Goal: Task Accomplishment & Management: Use online tool/utility

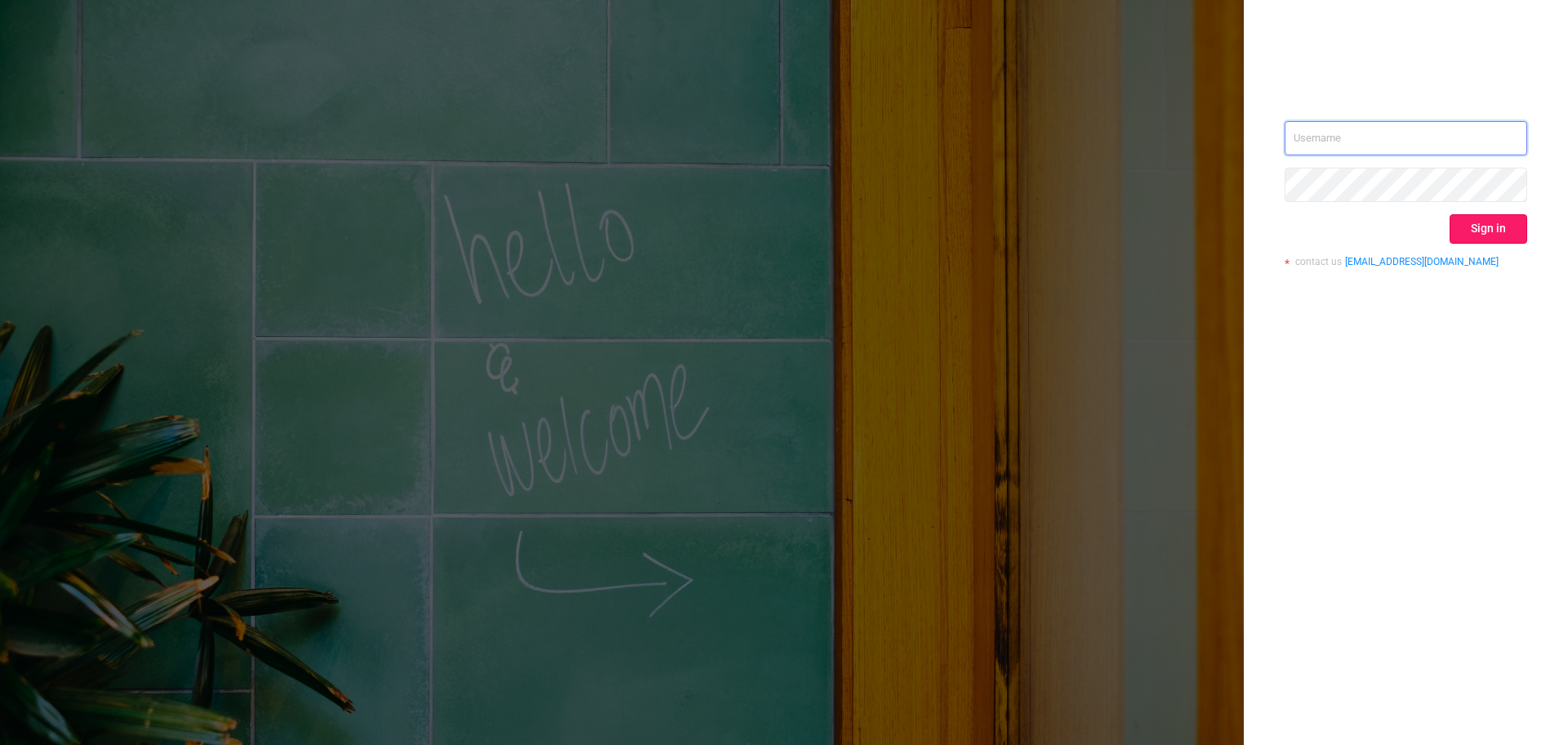
type input "[EMAIL_ADDRESS][DOMAIN_NAME]"
click at [1503, 221] on button "Sign in" at bounding box center [1489, 229] width 78 height 29
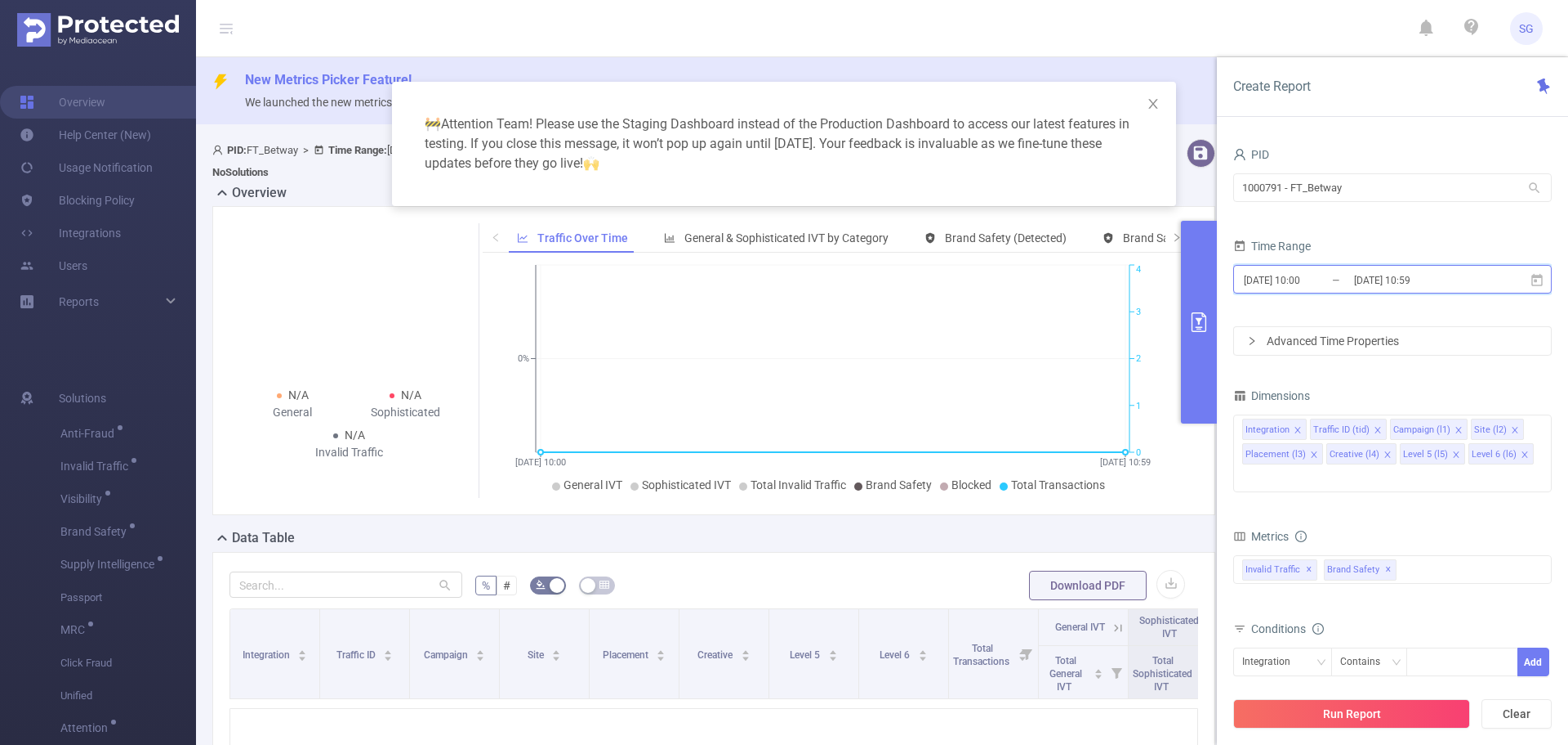
click at [1539, 286] on icon at bounding box center [1538, 279] width 12 height 13
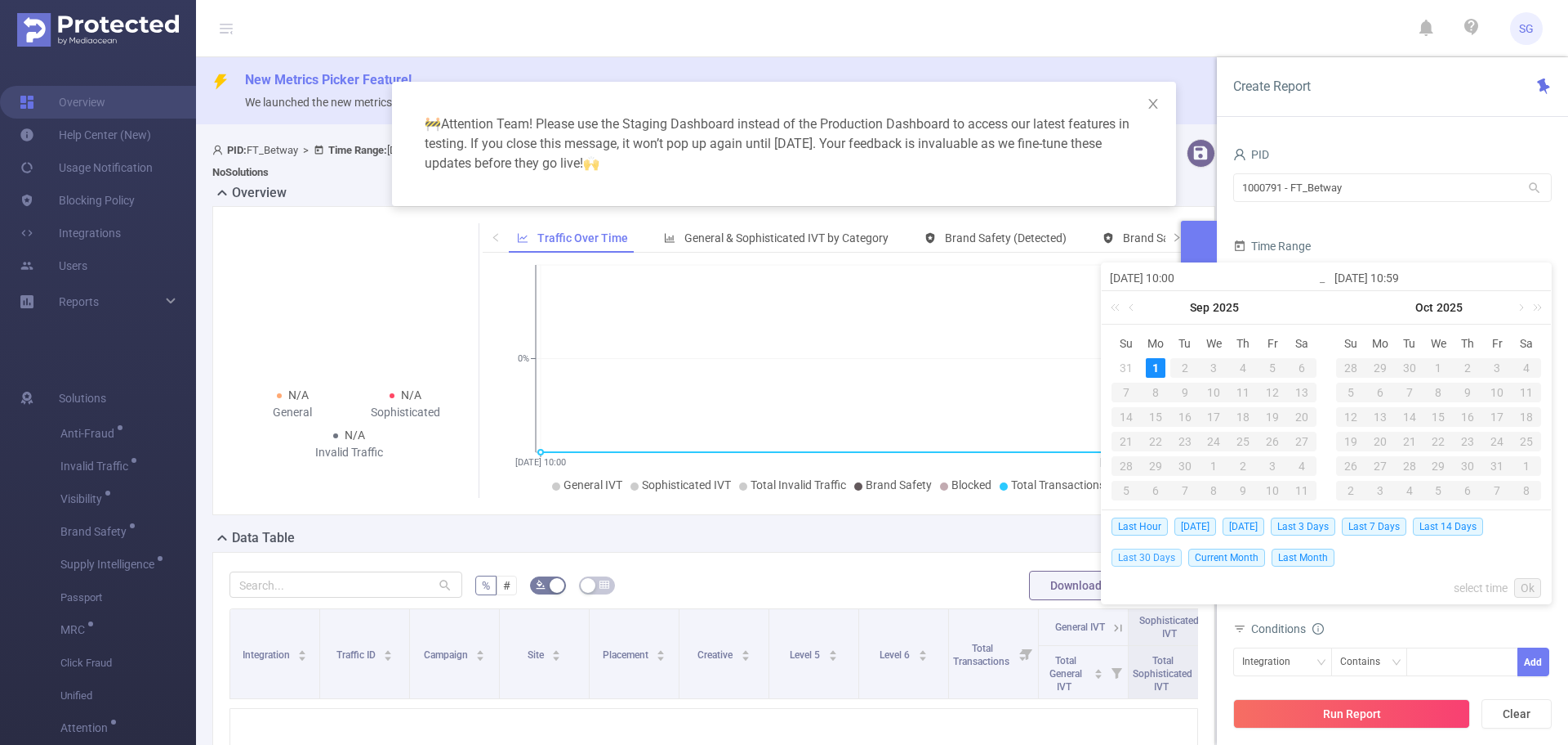
click at [1159, 552] on span "Last 30 Days" at bounding box center [1147, 557] width 70 height 18
type input "[DATE] 00:00"
type input "[DATE] 23:59"
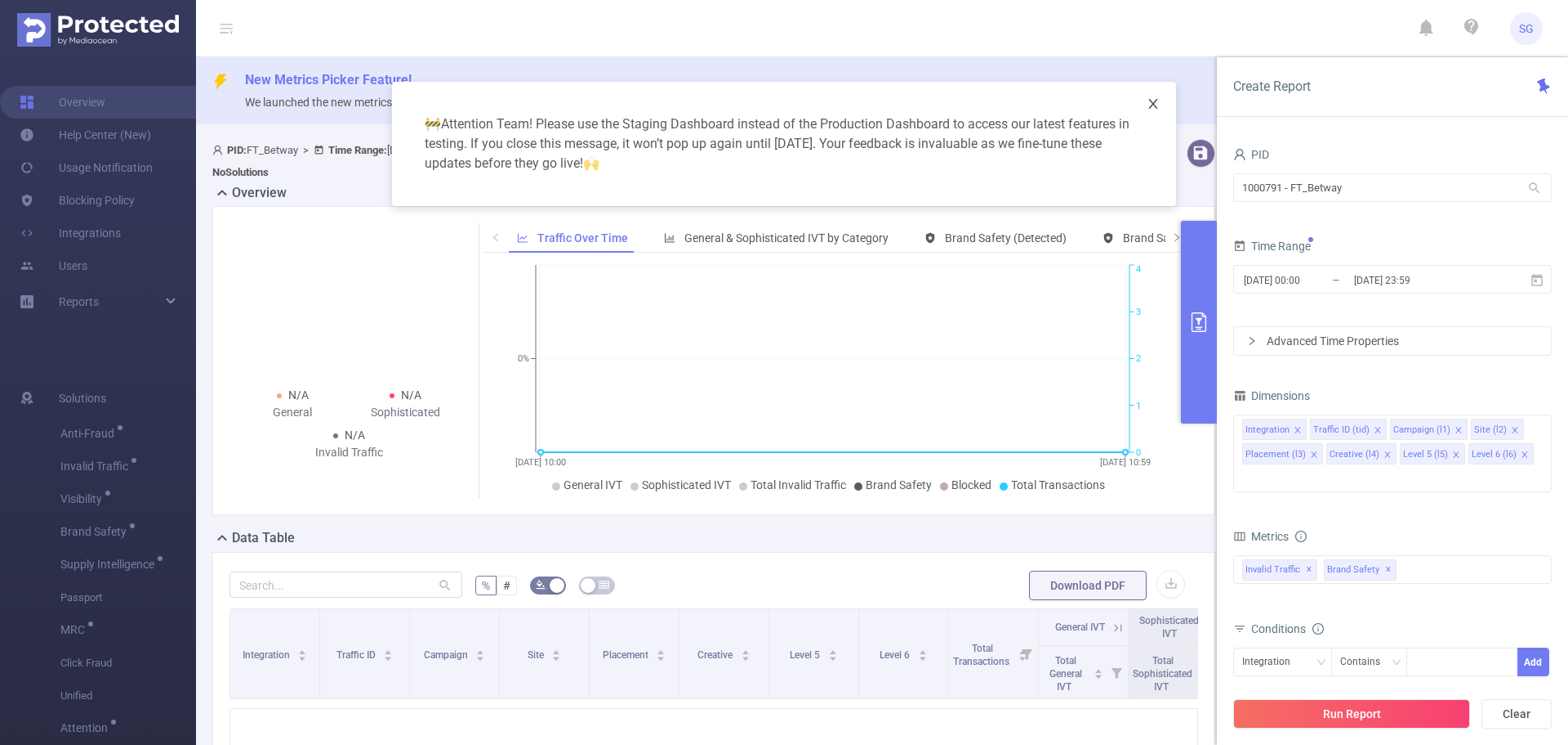
click at [1154, 106] on icon "icon: close" at bounding box center [1153, 103] width 13 height 13
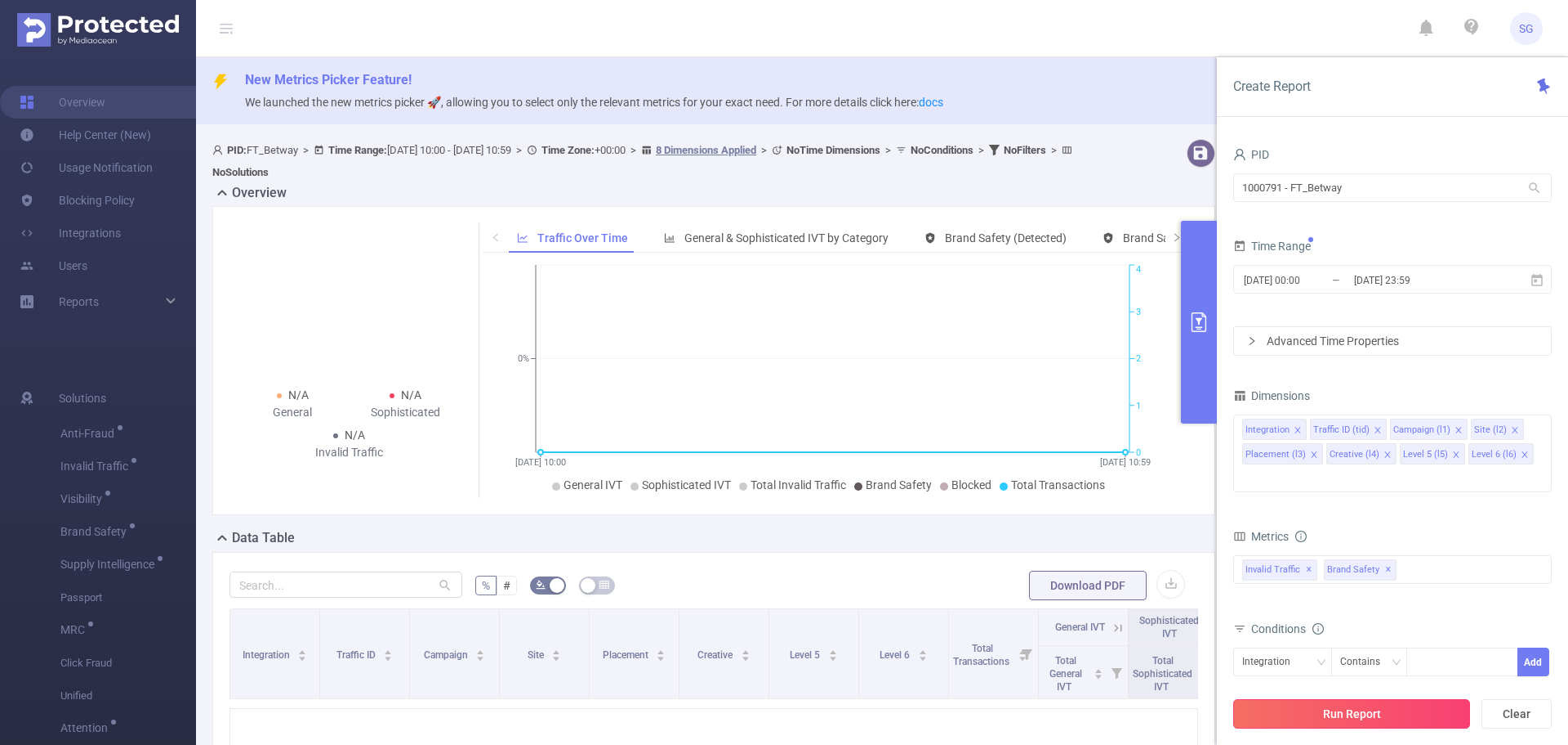
click at [1329, 721] on button "Run Report" at bounding box center [1352, 714] width 237 height 29
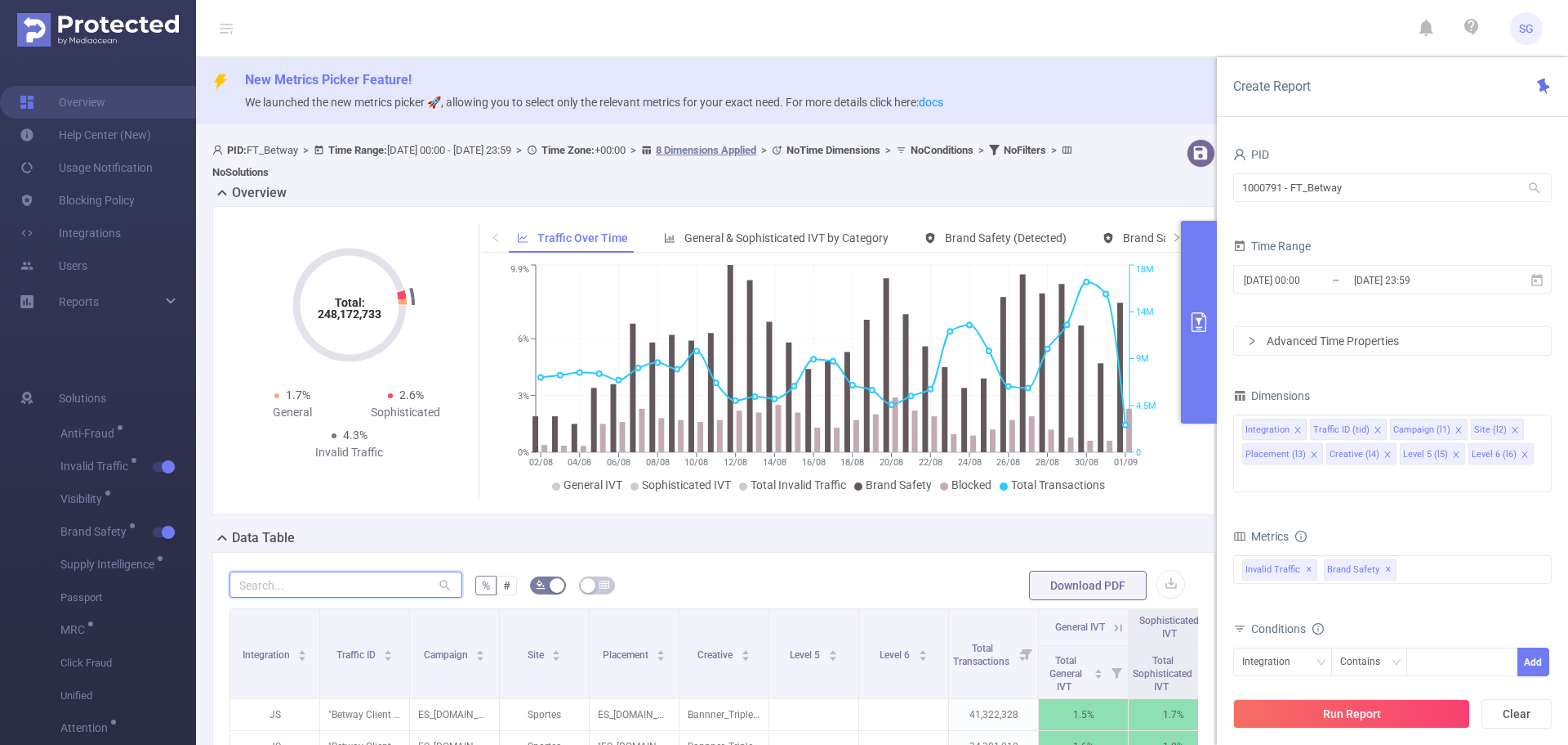
click at [372, 583] on input "text" at bounding box center [346, 584] width 233 height 26
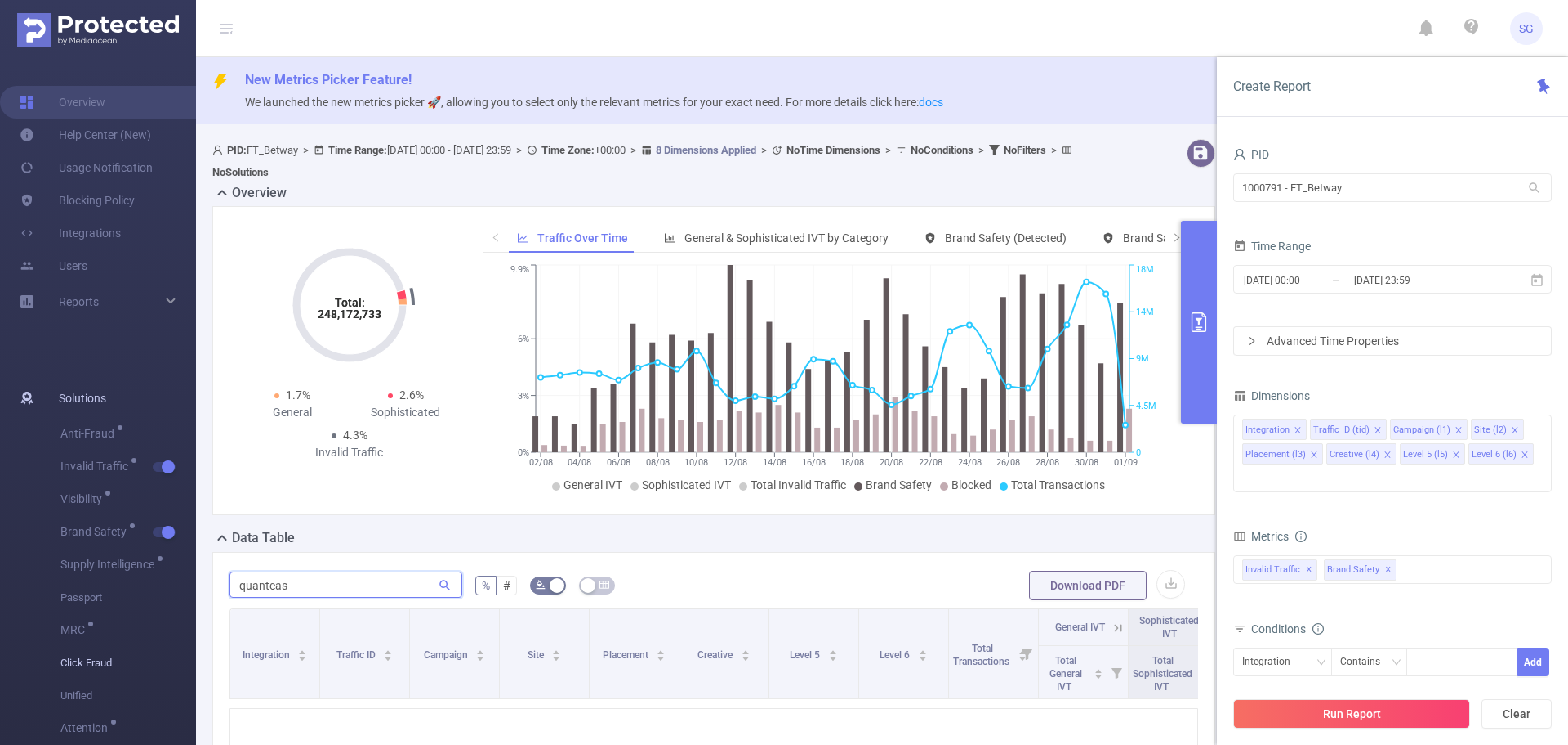
type input "quantcas"
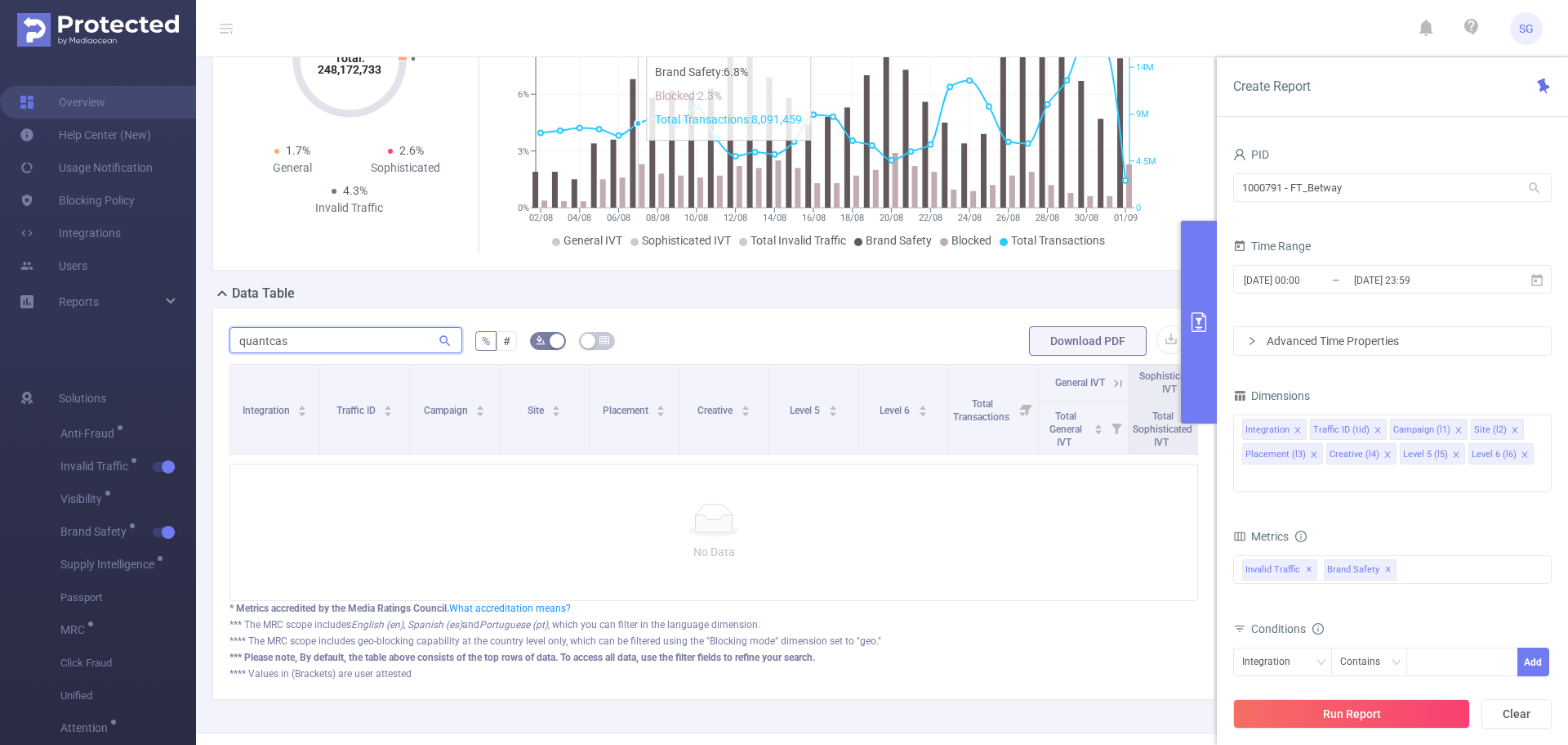
scroll to position [245, 0]
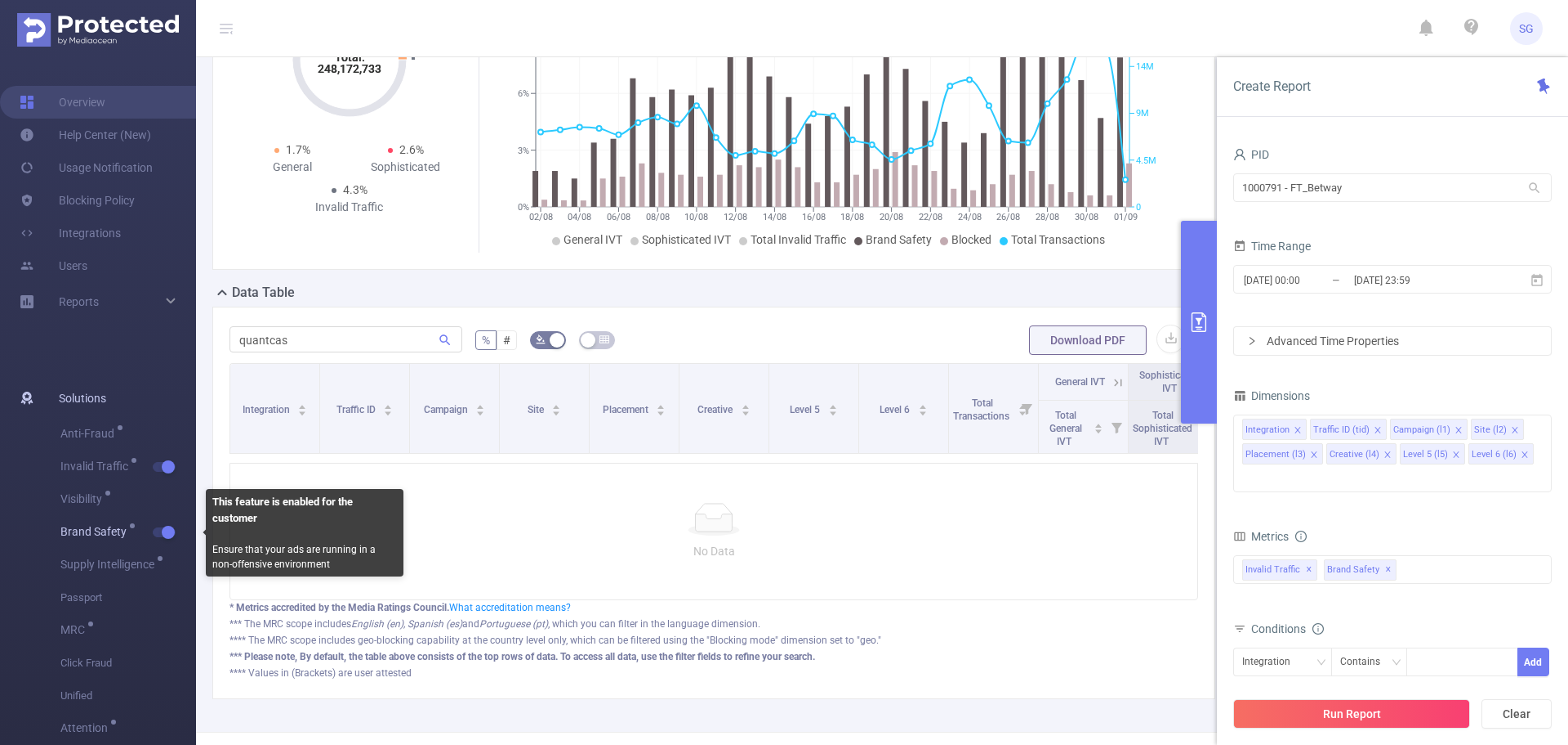
click at [162, 532] on button "button" at bounding box center [164, 532] width 22 height 10
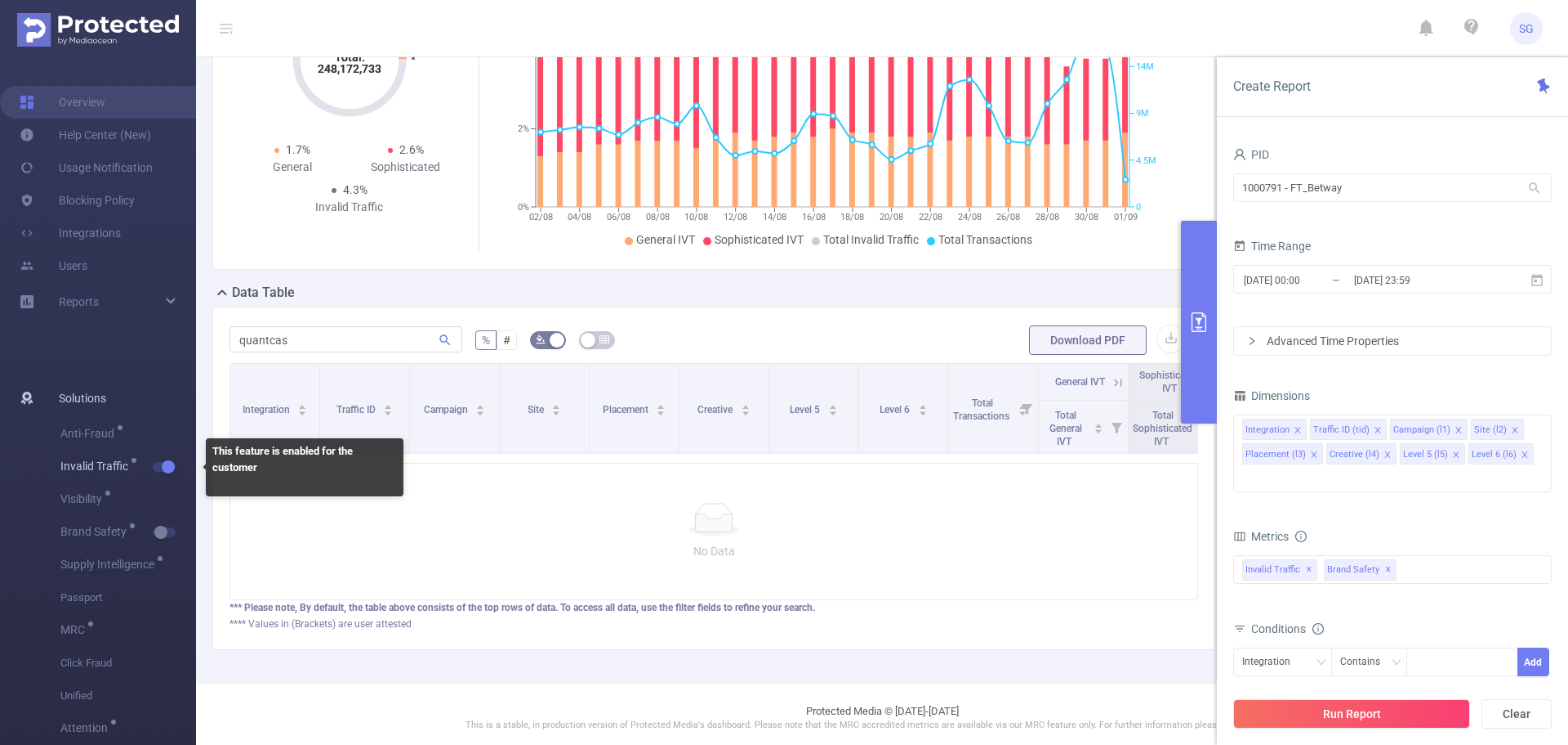
click at [171, 462] on button "button" at bounding box center [164, 467] width 22 height 10
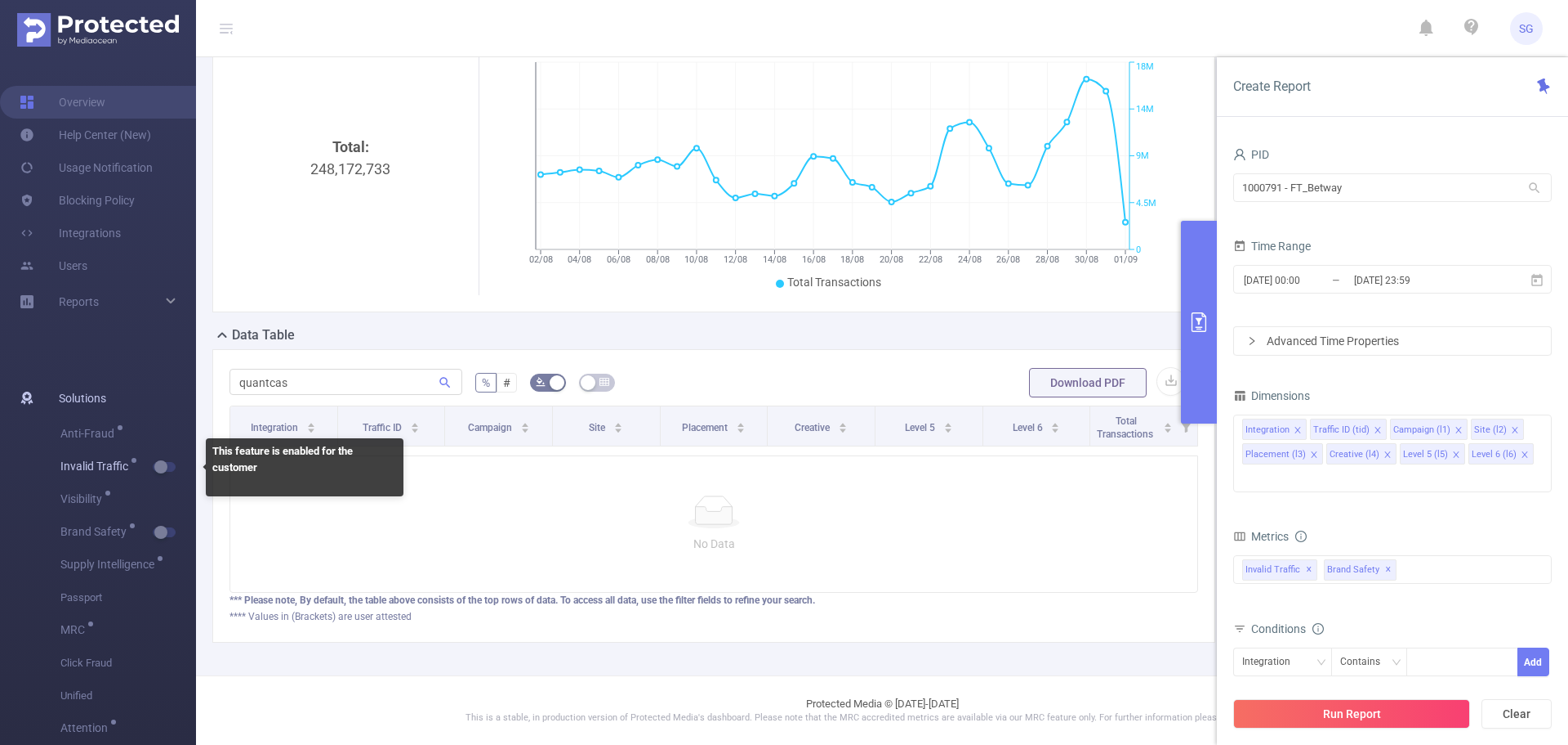
scroll to position [215, 0]
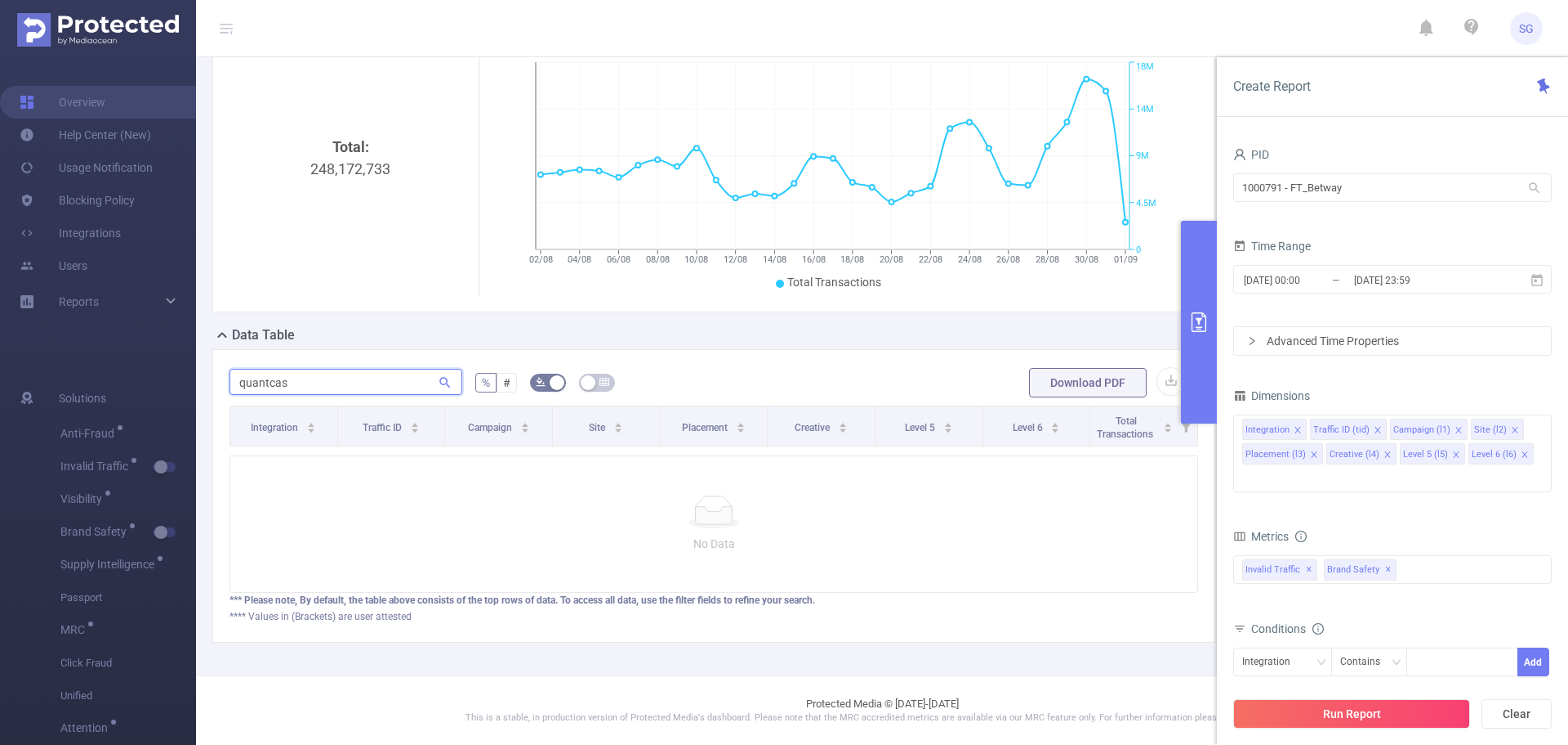
click at [343, 369] on input "quantcas" at bounding box center [346, 381] width 233 height 26
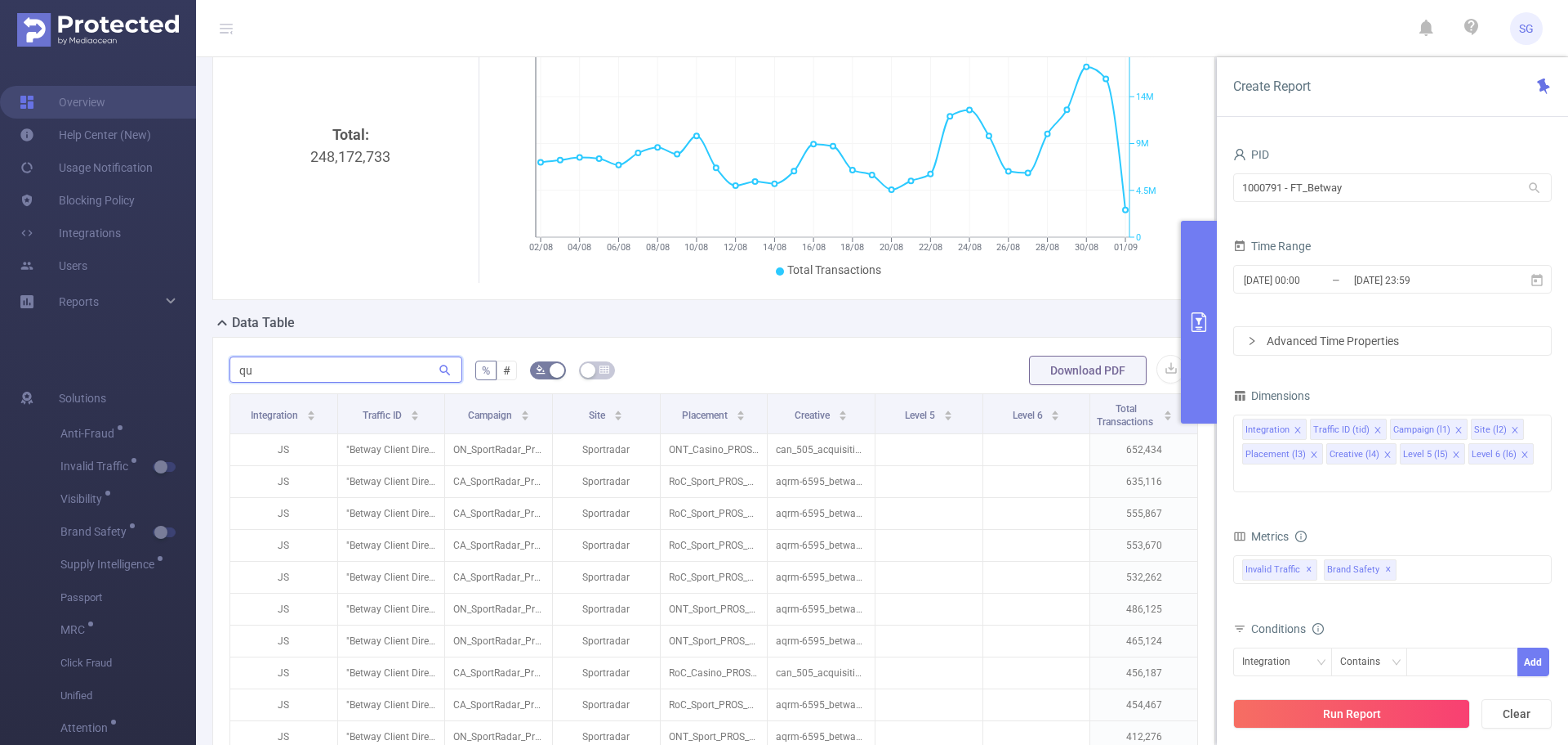
type input "q"
type input "qua"
click at [1532, 276] on icon at bounding box center [1537, 280] width 15 height 15
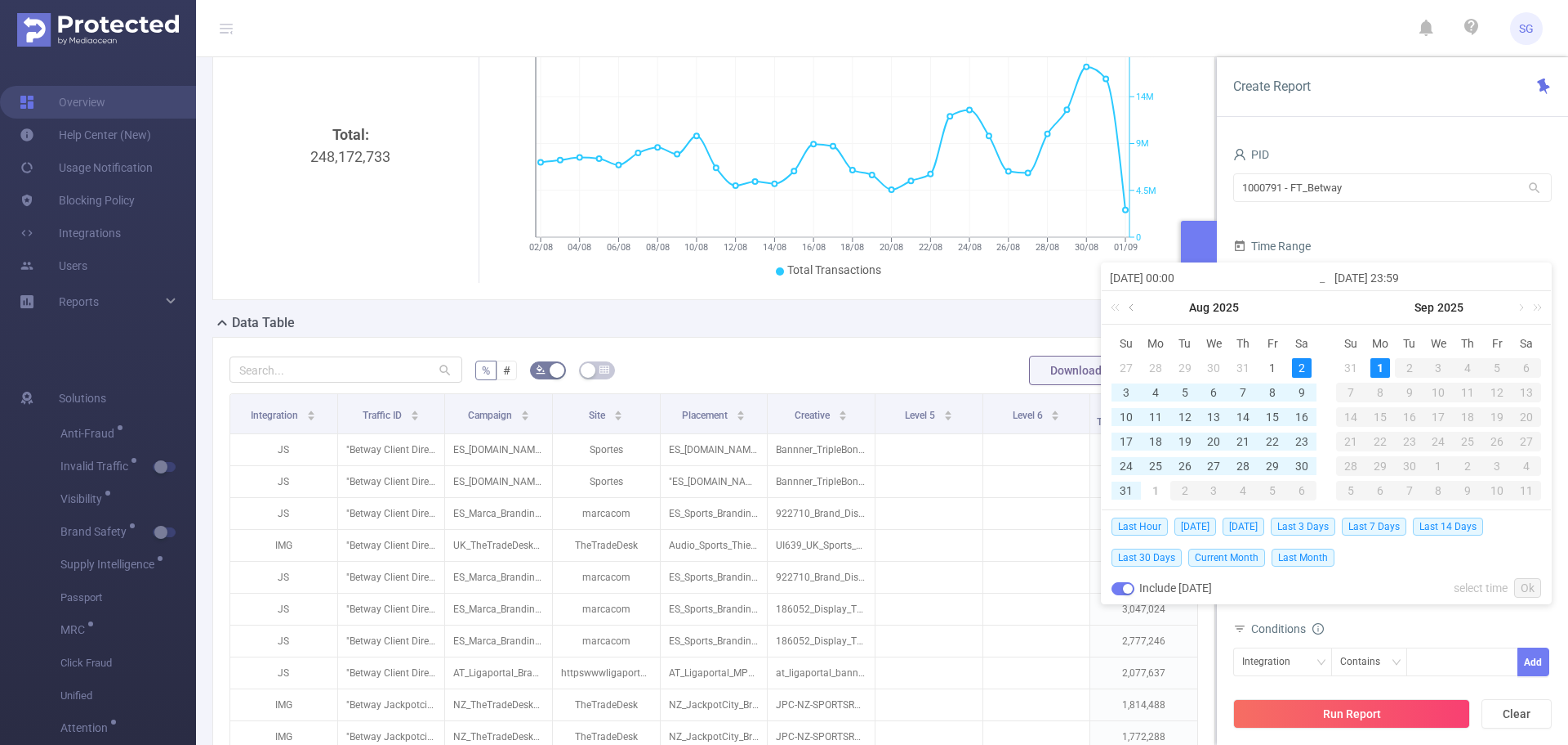
click at [1134, 307] on link at bounding box center [1132, 307] width 15 height 33
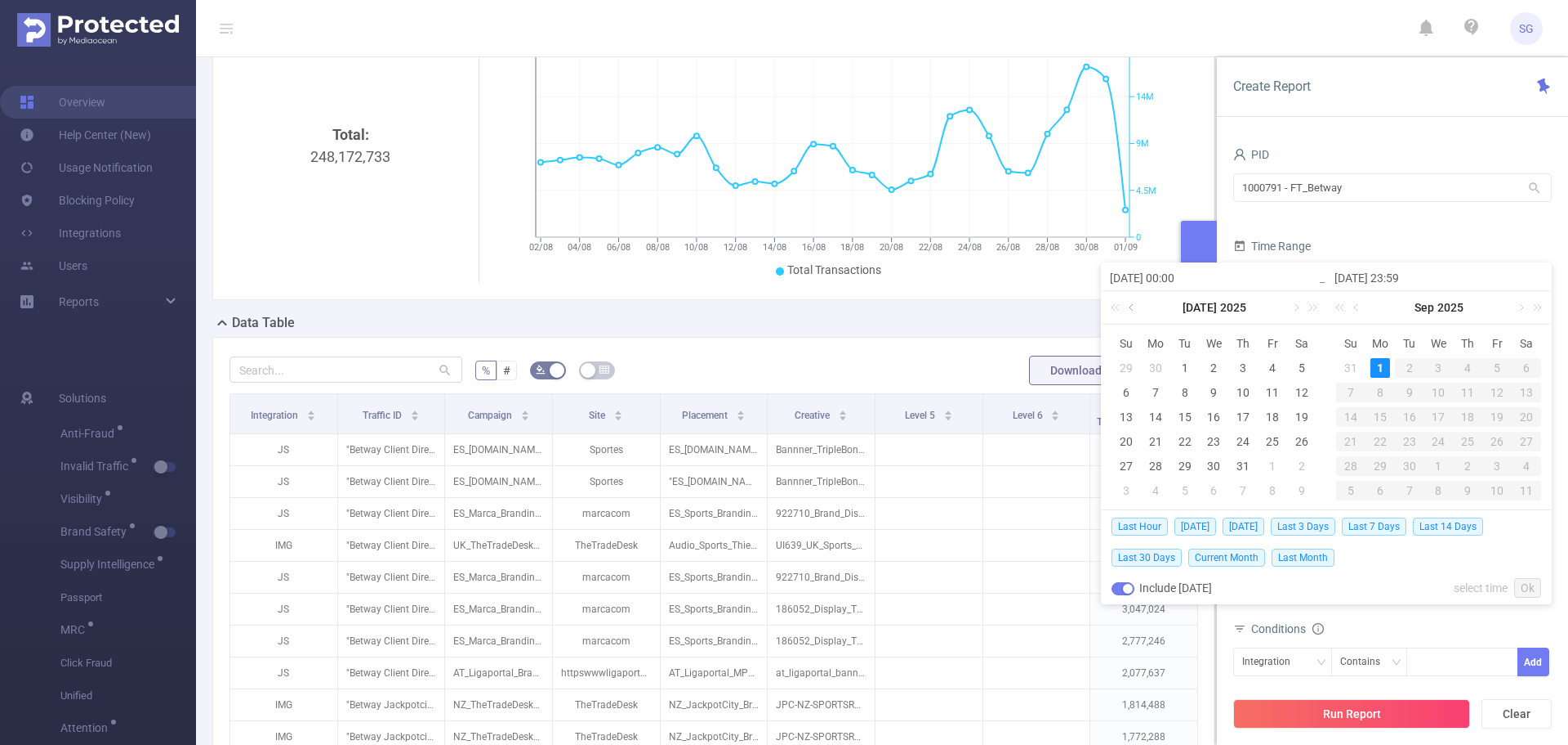
click at [1134, 307] on link at bounding box center [1132, 307] width 15 height 33
click at [1239, 366] on div "1" at bounding box center [1243, 368] width 19 height 20
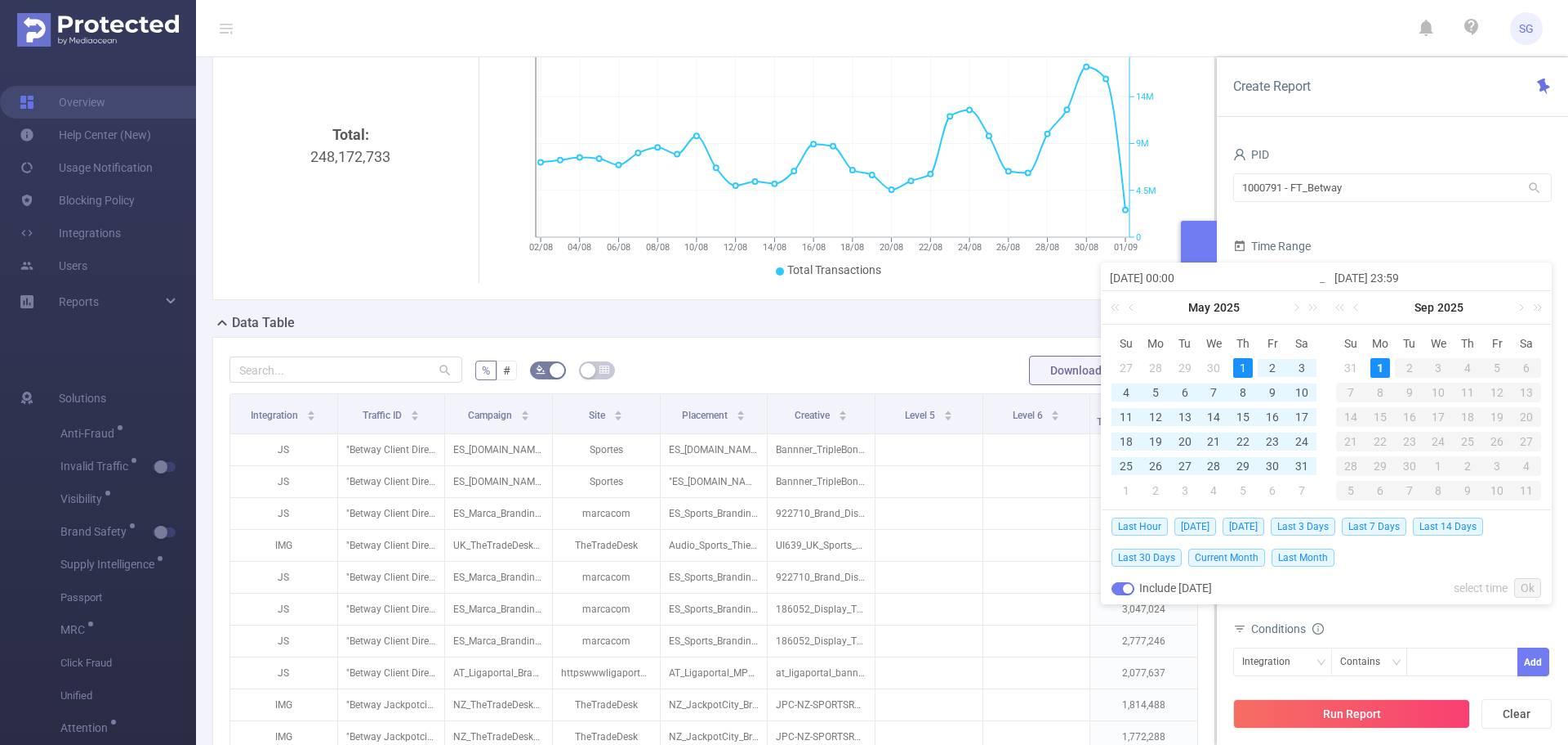
click at [1374, 366] on div "1" at bounding box center [1380, 368] width 19 height 20
type input "[DATE] 00:00"
click at [1533, 578] on link "Ok" at bounding box center [1528, 588] width 27 height 20
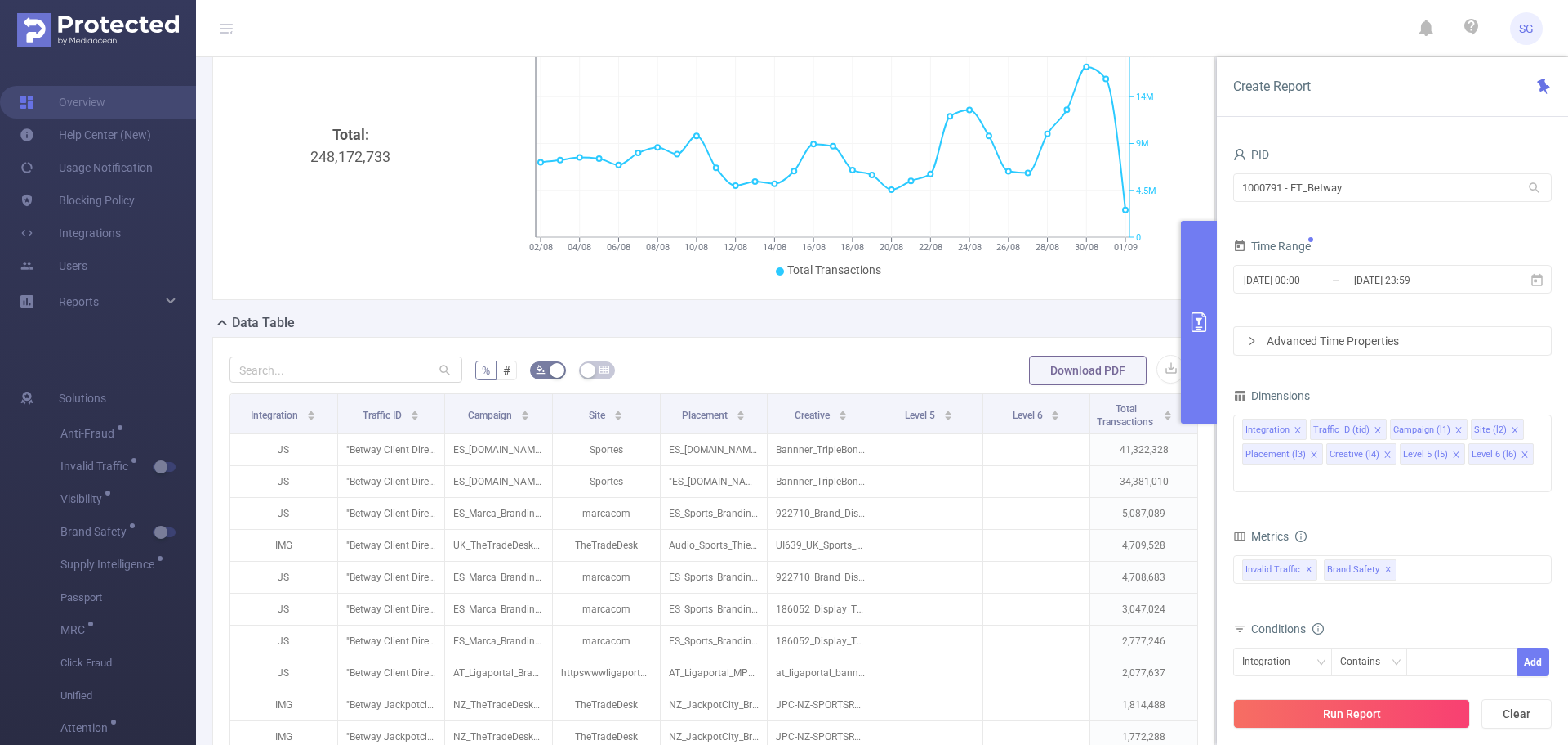
click at [1410, 715] on button "Run Report" at bounding box center [1352, 714] width 237 height 29
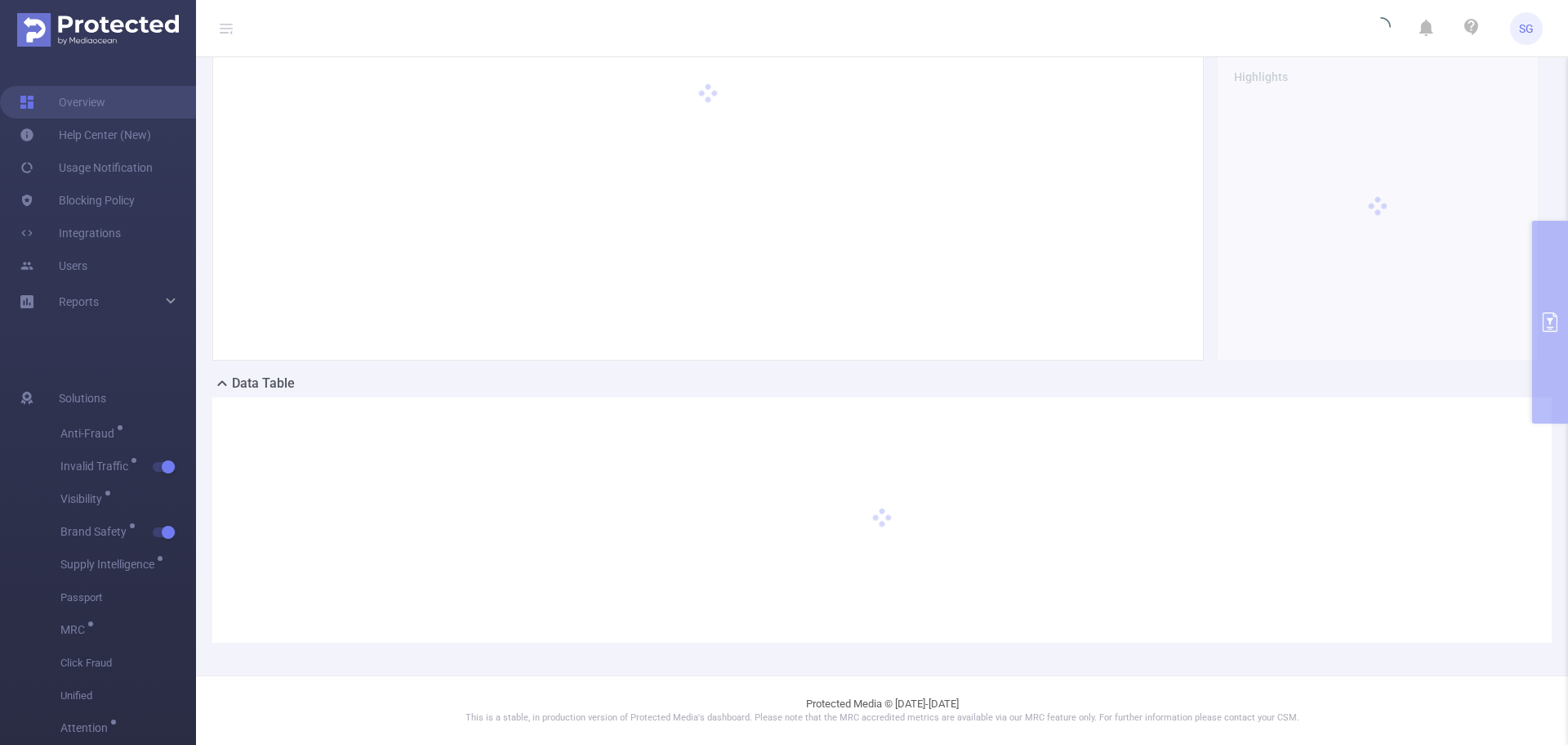
scroll to position [138, 0]
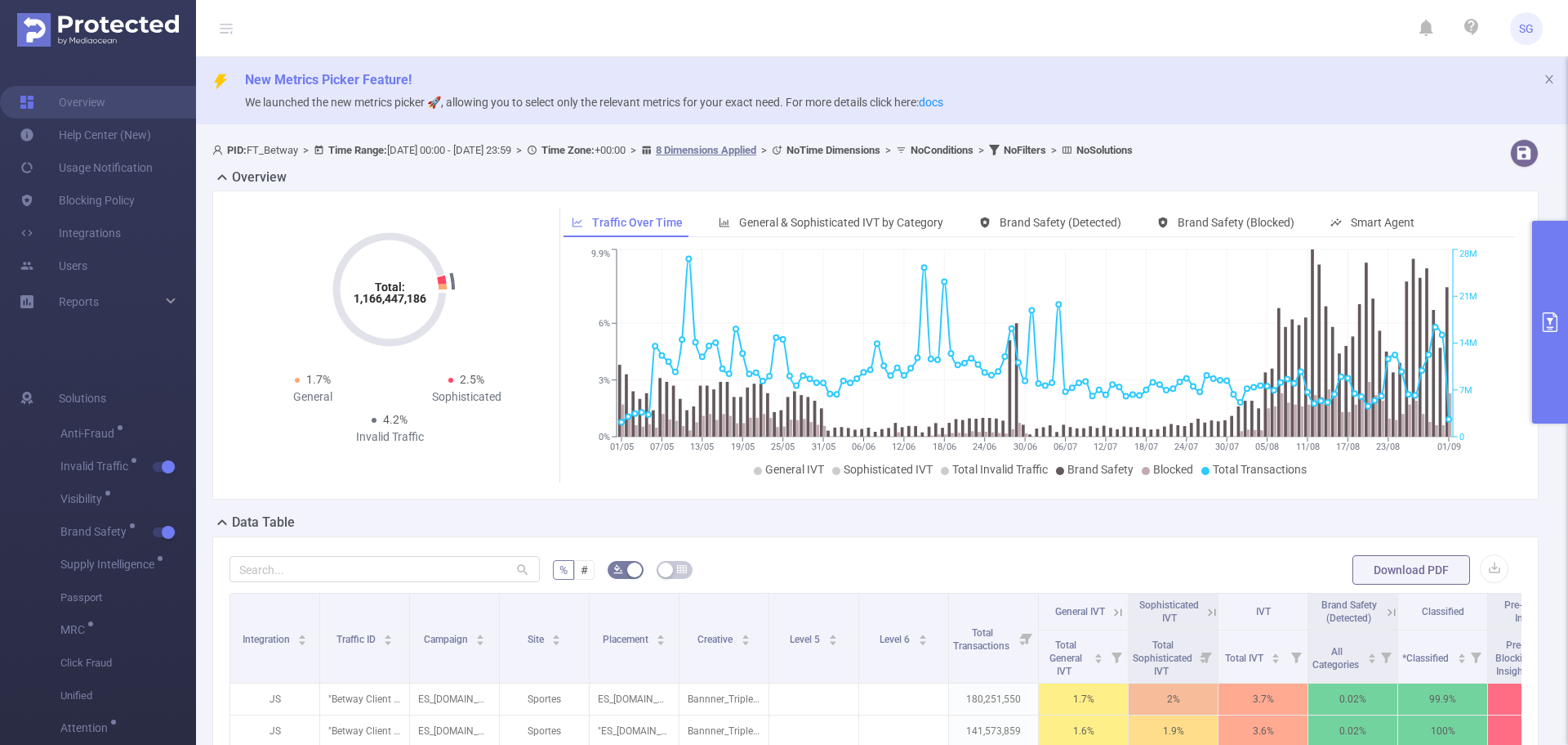
click at [1555, 330] on icon "primary" at bounding box center [1550, 322] width 19 height 20
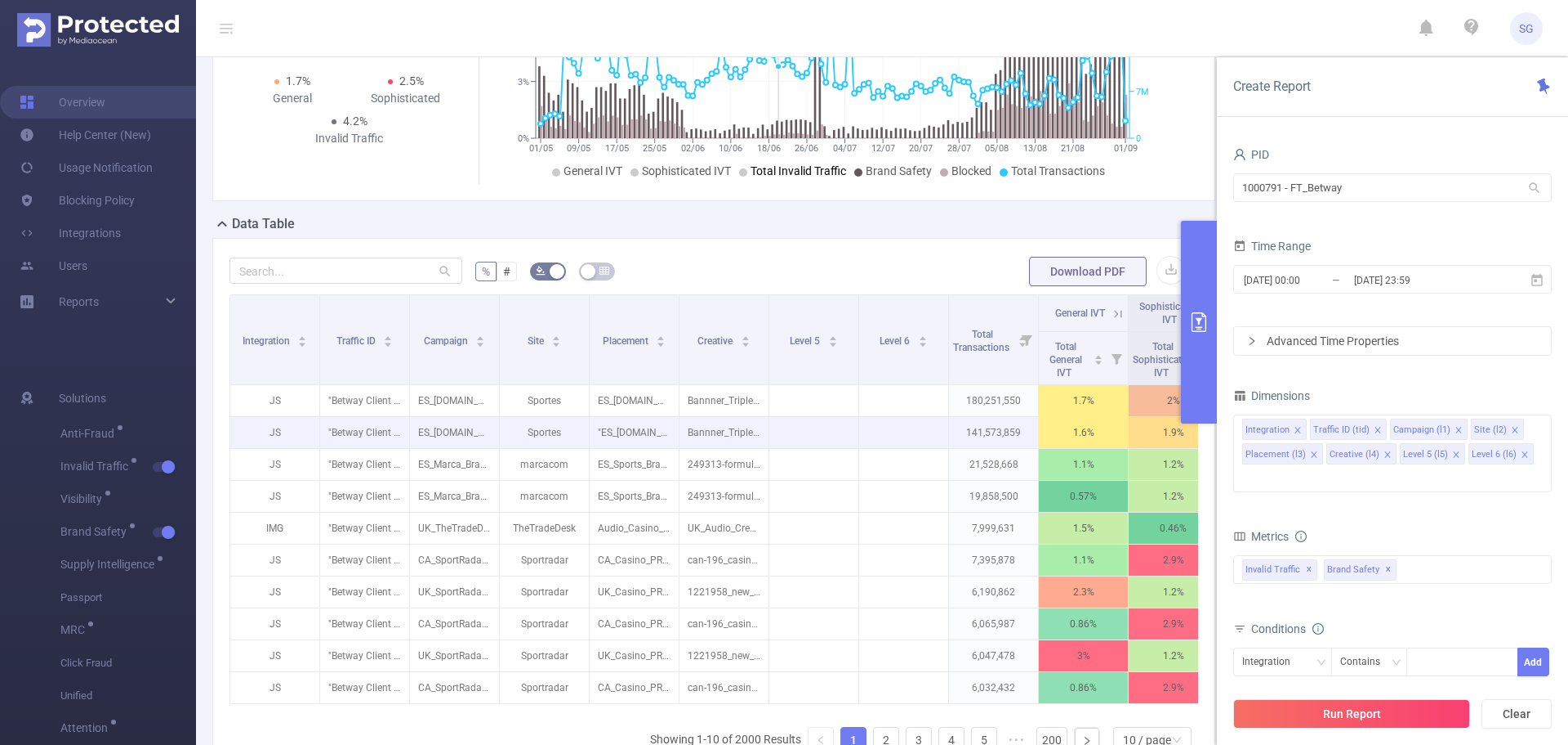
scroll to position [409, 0]
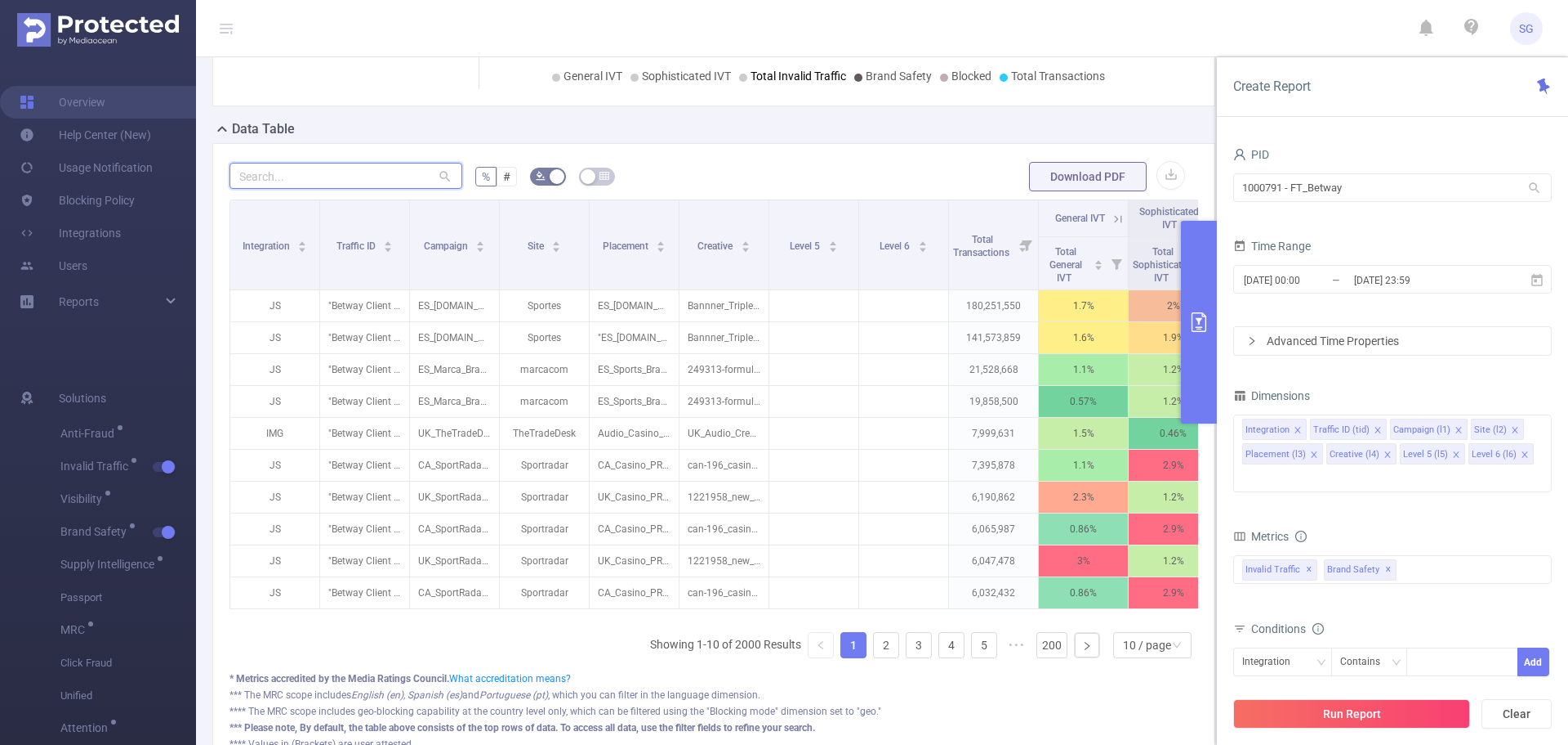
click at [301, 174] on input "text" at bounding box center [346, 176] width 233 height 26
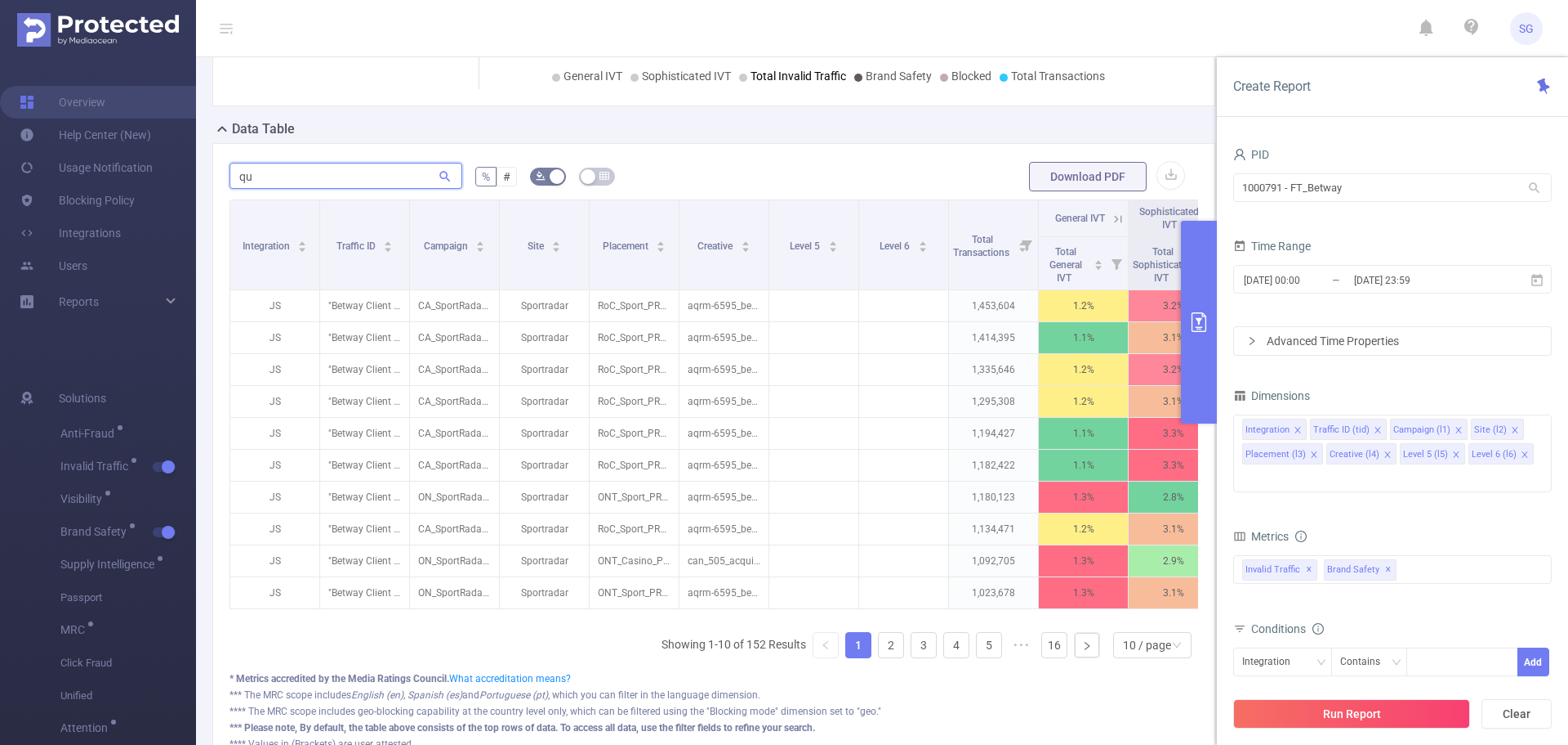
type input "qua"
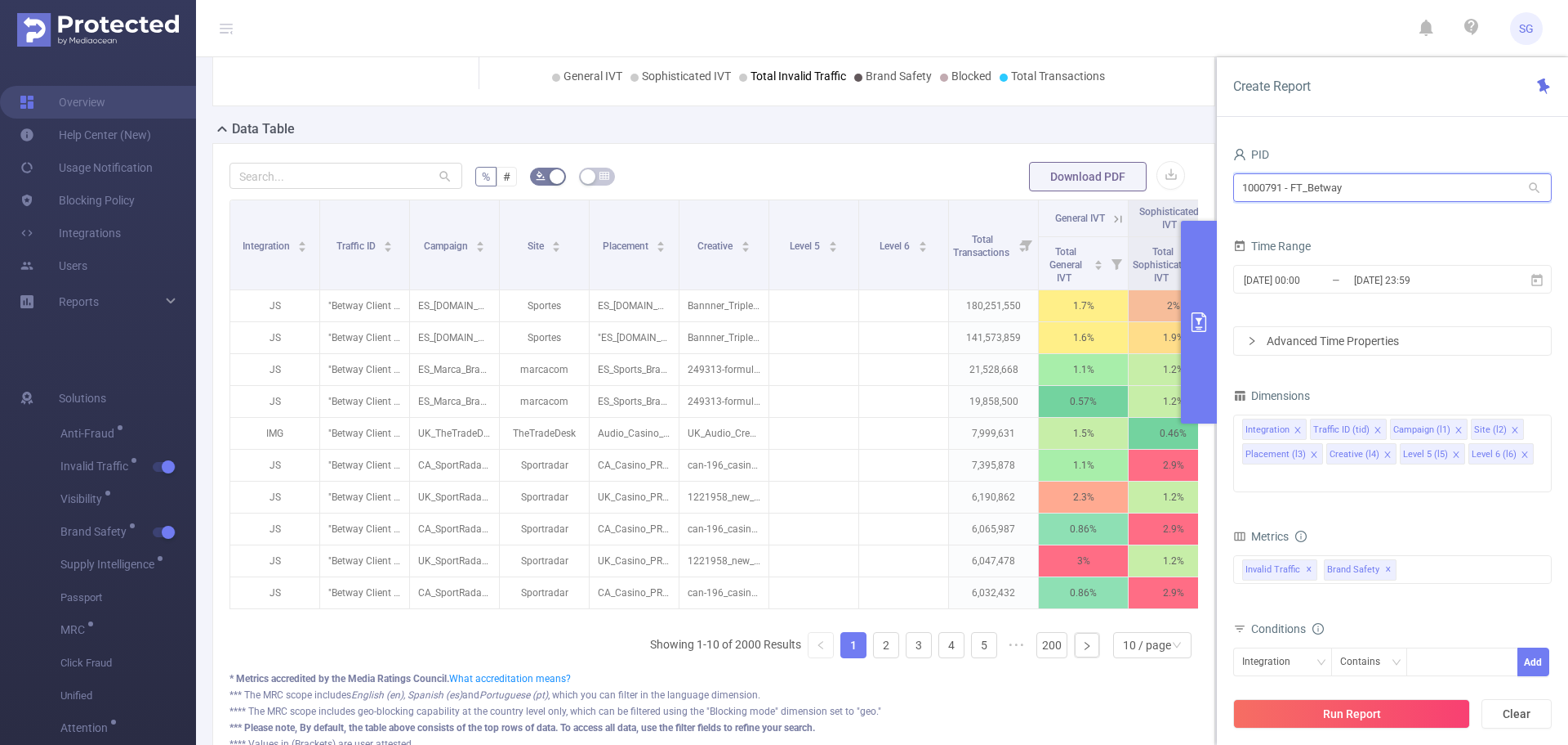
click at [1380, 183] on input "1000791 - FT_Betway" at bounding box center [1393, 187] width 319 height 28
type input "adobe pub"
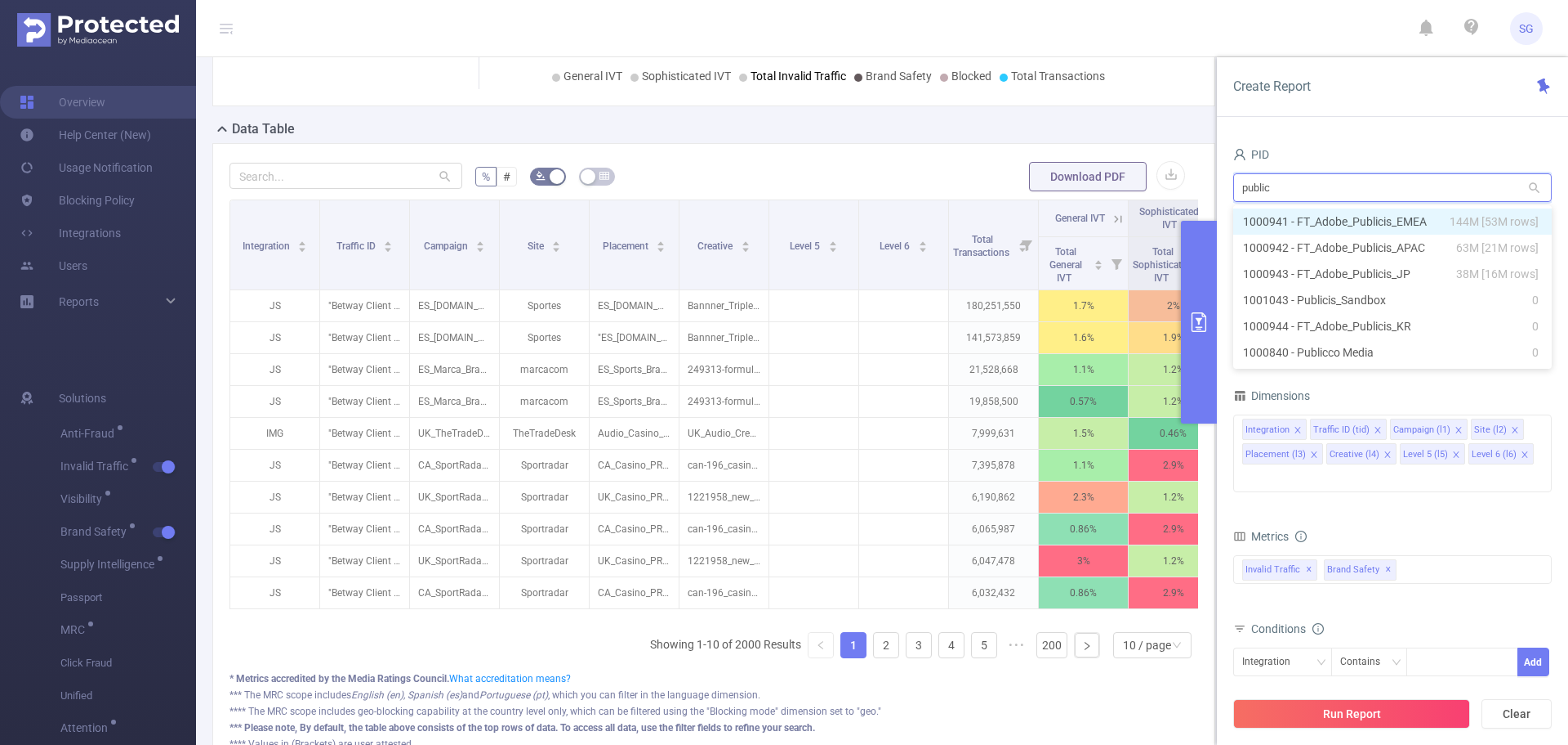
type input "publici"
click at [1383, 221] on li "1000941 - FT_Adobe_Publicis_EMEA 144M [53M rows]" at bounding box center [1393, 221] width 319 height 26
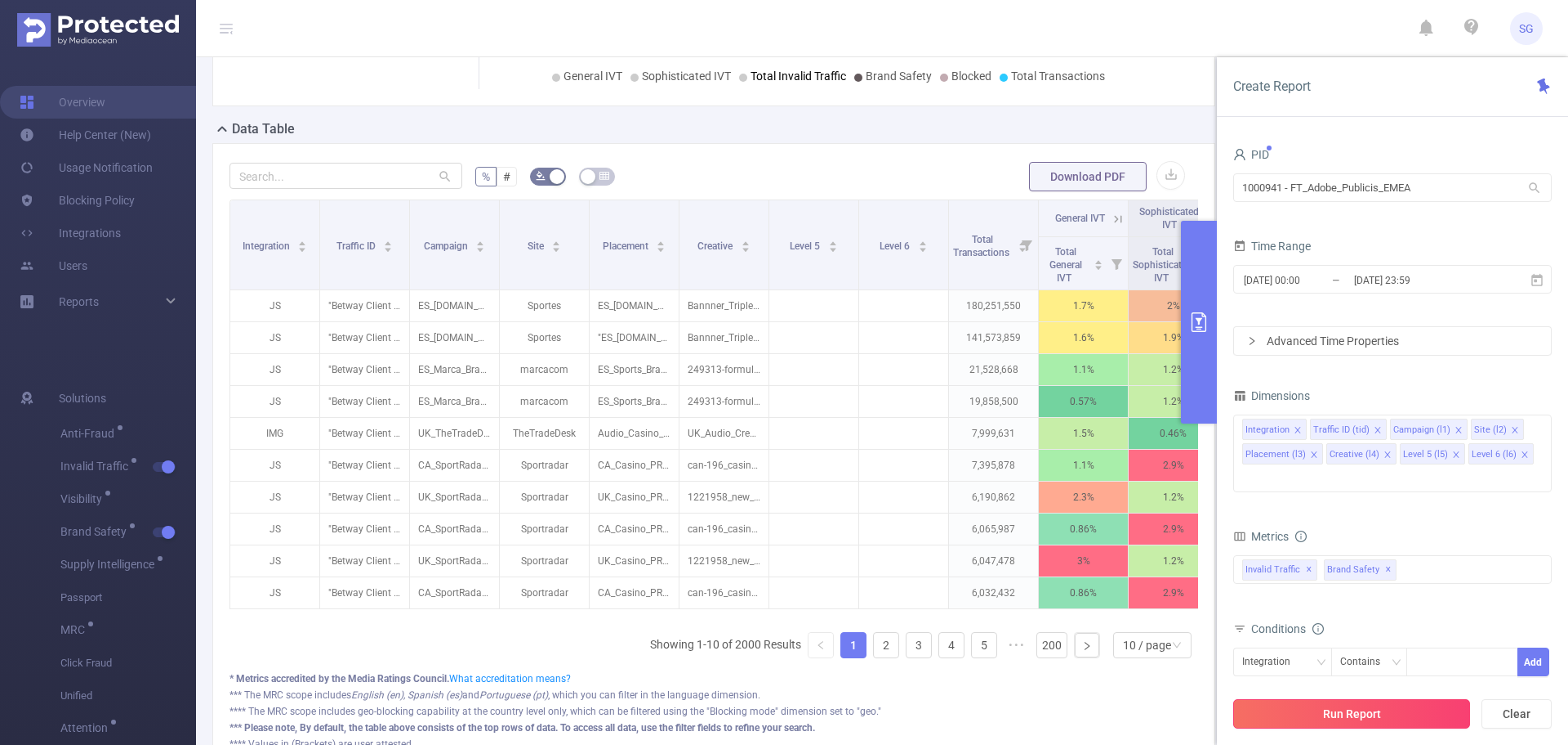
click at [1351, 720] on button "Run Report" at bounding box center [1352, 714] width 237 height 29
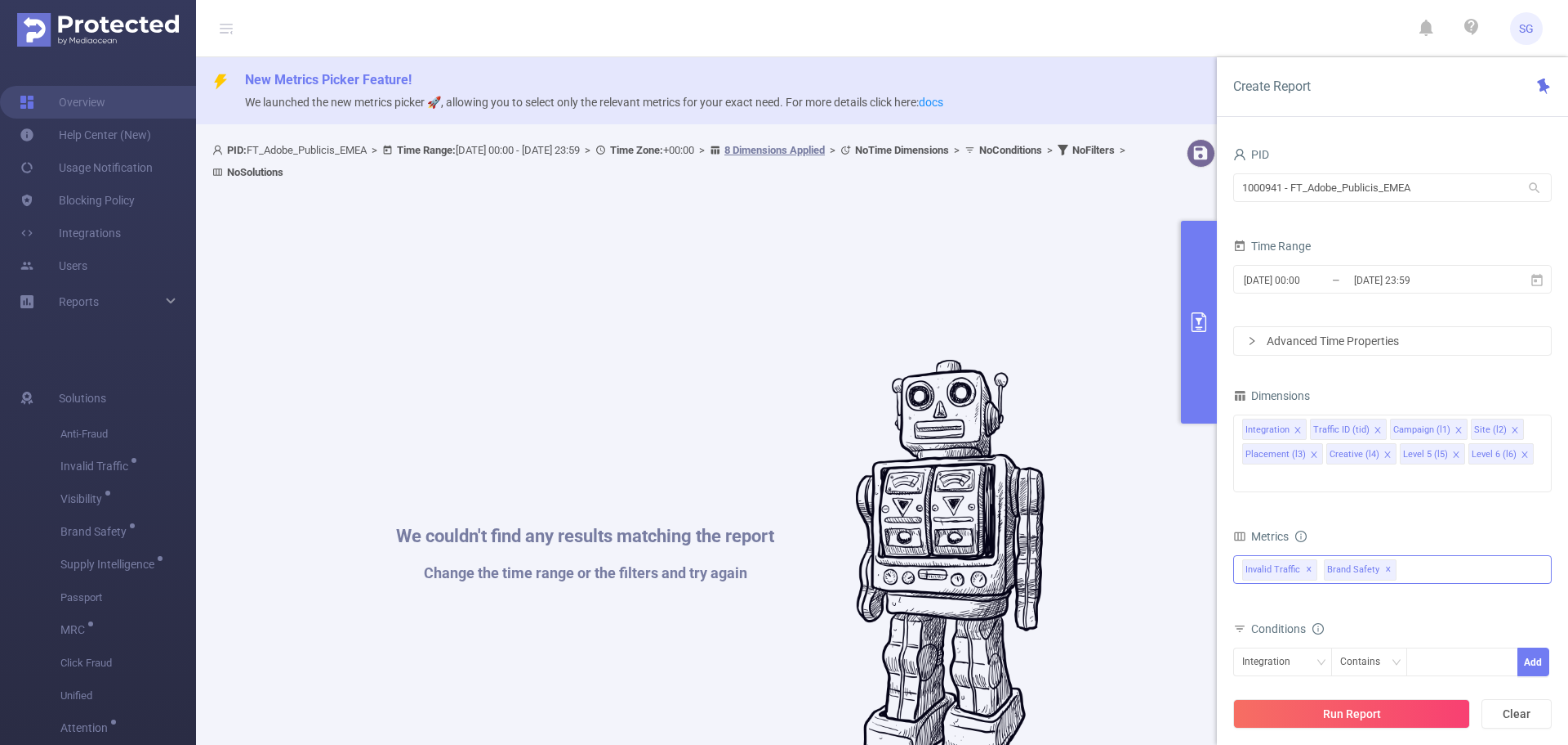
click at [1385, 560] on span "✕" at bounding box center [1388, 569] width 7 height 20
click at [1521, 454] on icon "icon: close" at bounding box center [1525, 454] width 8 height 8
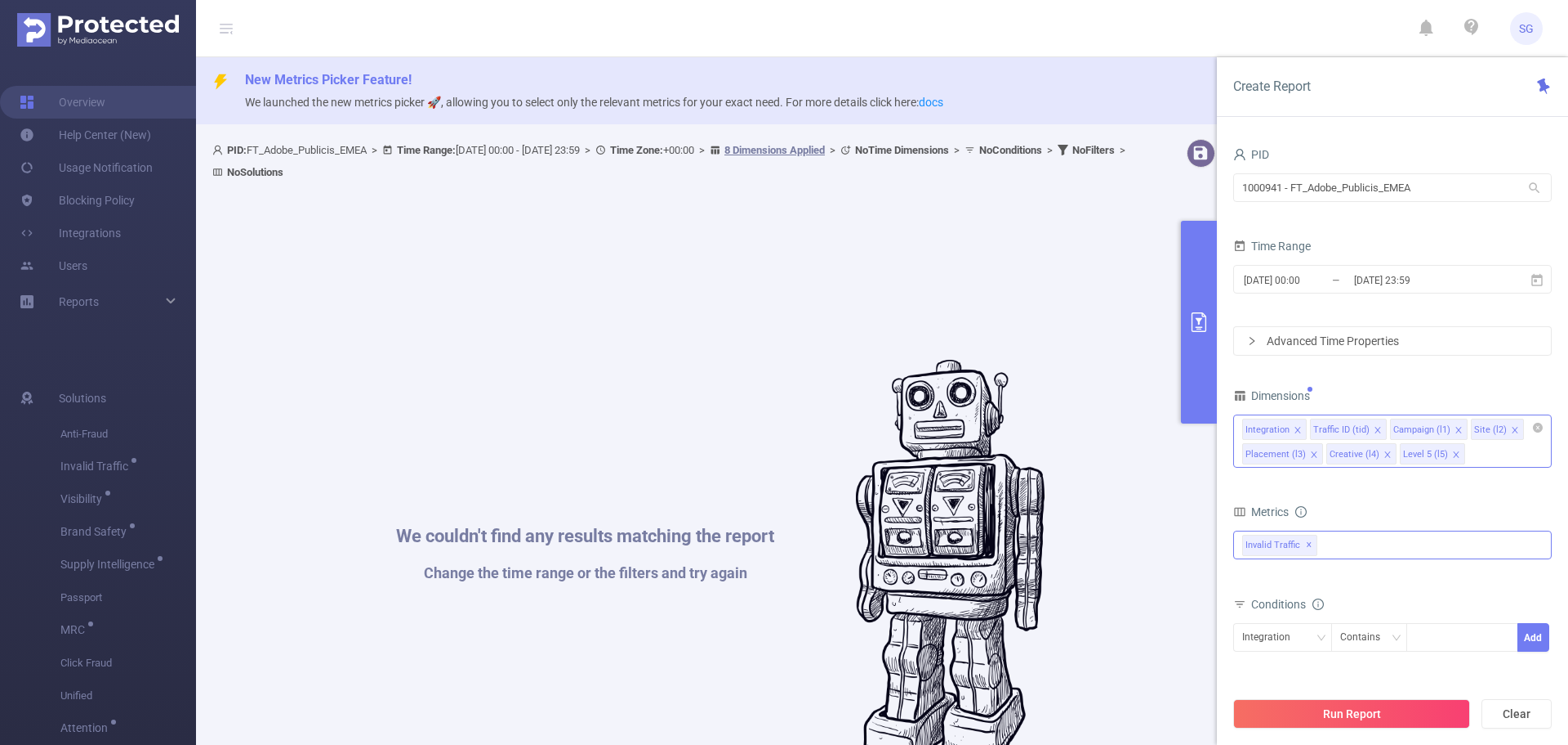
click at [1452, 458] on icon "icon: close" at bounding box center [1456, 455] width 8 height 10
click at [1304, 692] on div "Run Report Clear" at bounding box center [1393, 714] width 351 height 62
click at [1299, 704] on button "Run Report" at bounding box center [1352, 714] width 237 height 29
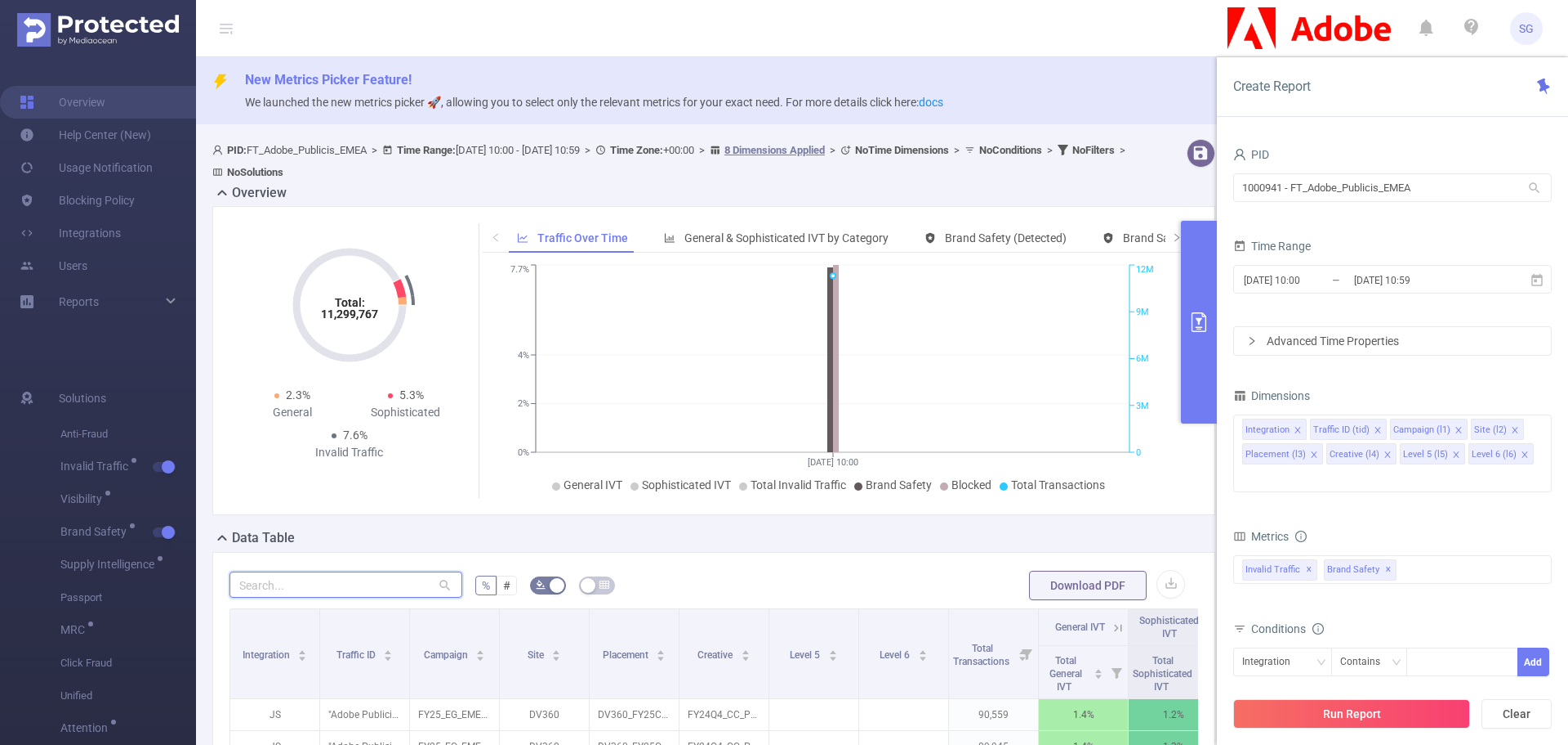
click at [326, 595] on input "text" at bounding box center [346, 584] width 233 height 26
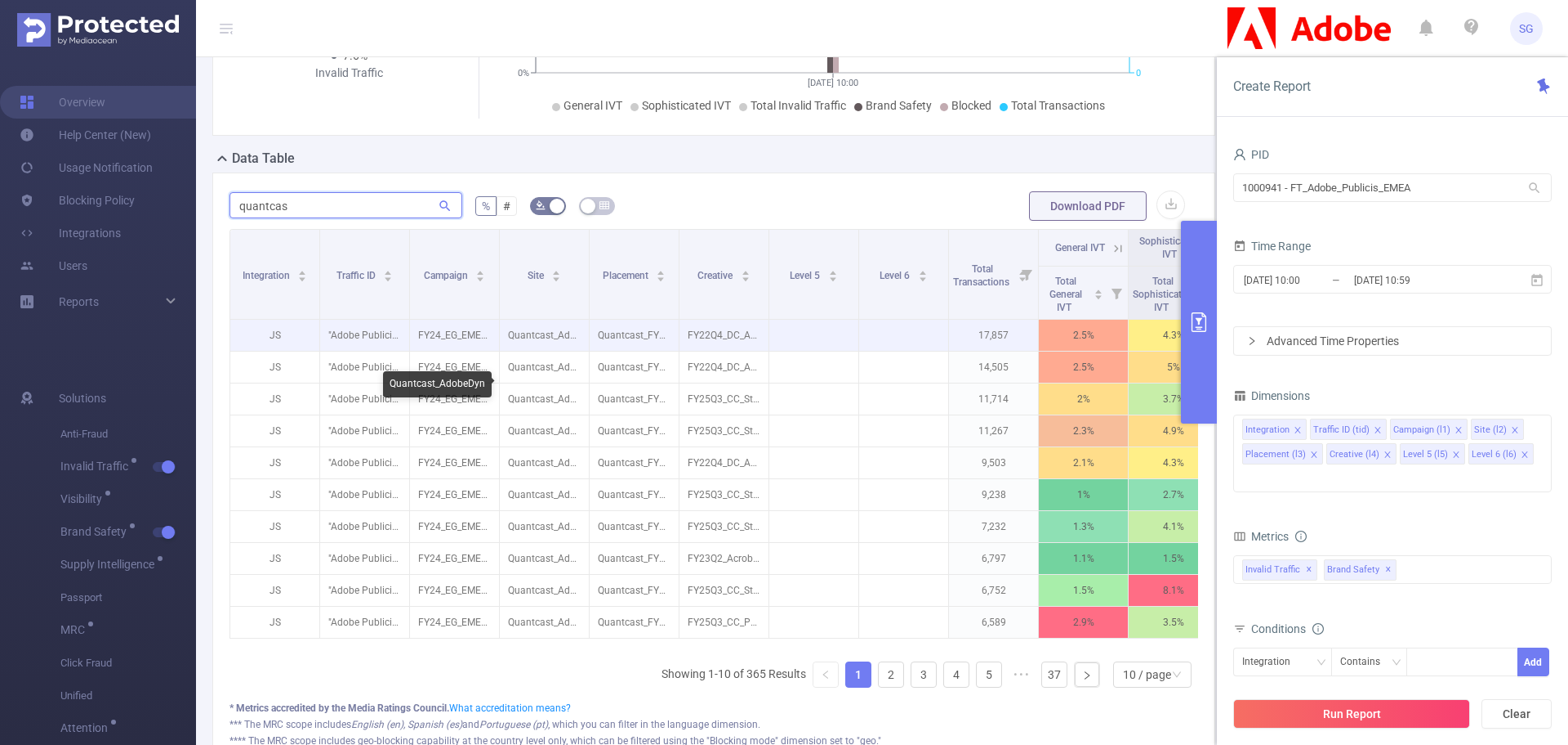
scroll to position [409, 0]
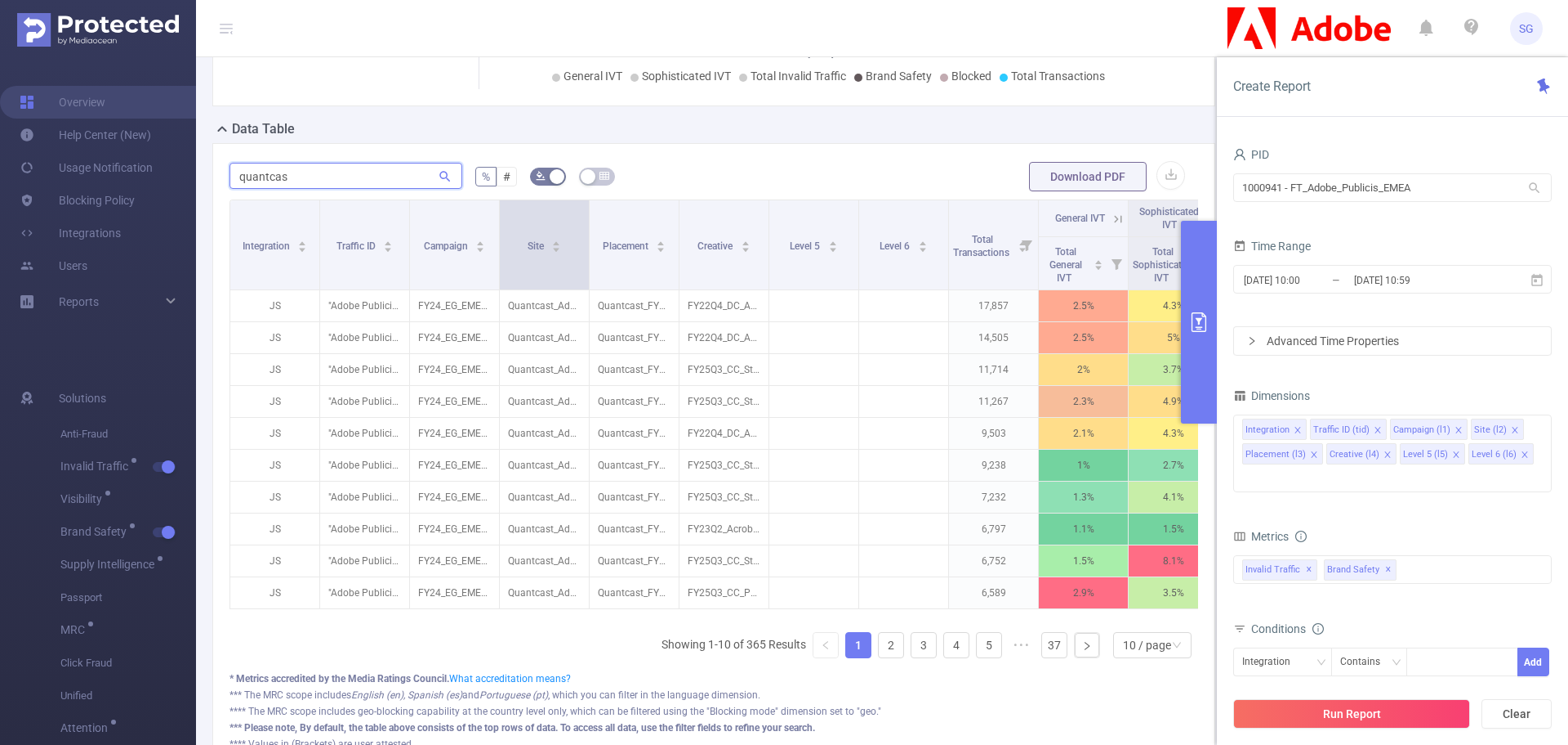
type input "quantcas"
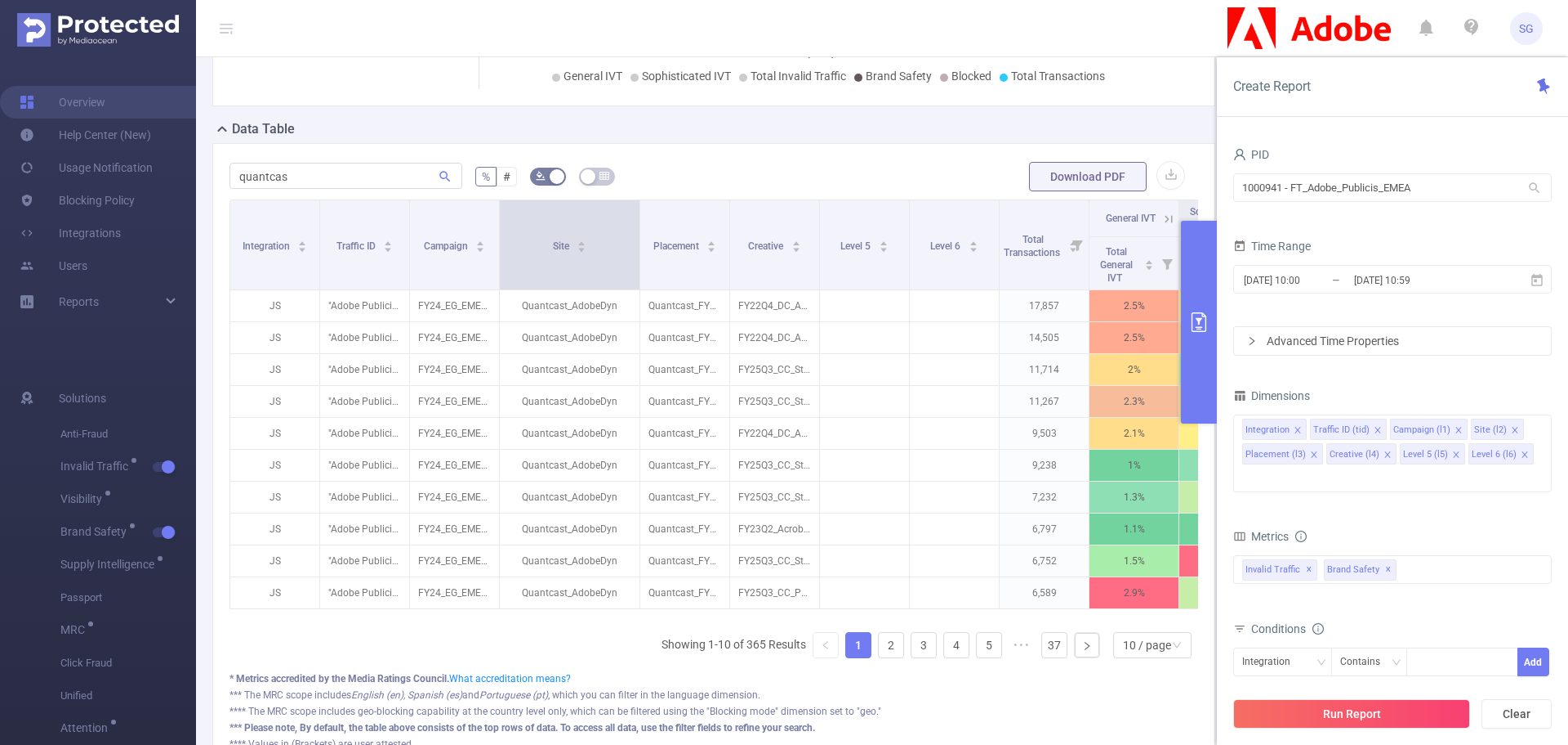
drag, startPoint x: 585, startPoint y: 240, endPoint x: 635, endPoint y: 236, distance: 50.2
click at [635, 236] on span at bounding box center [639, 244] width 8 height 89
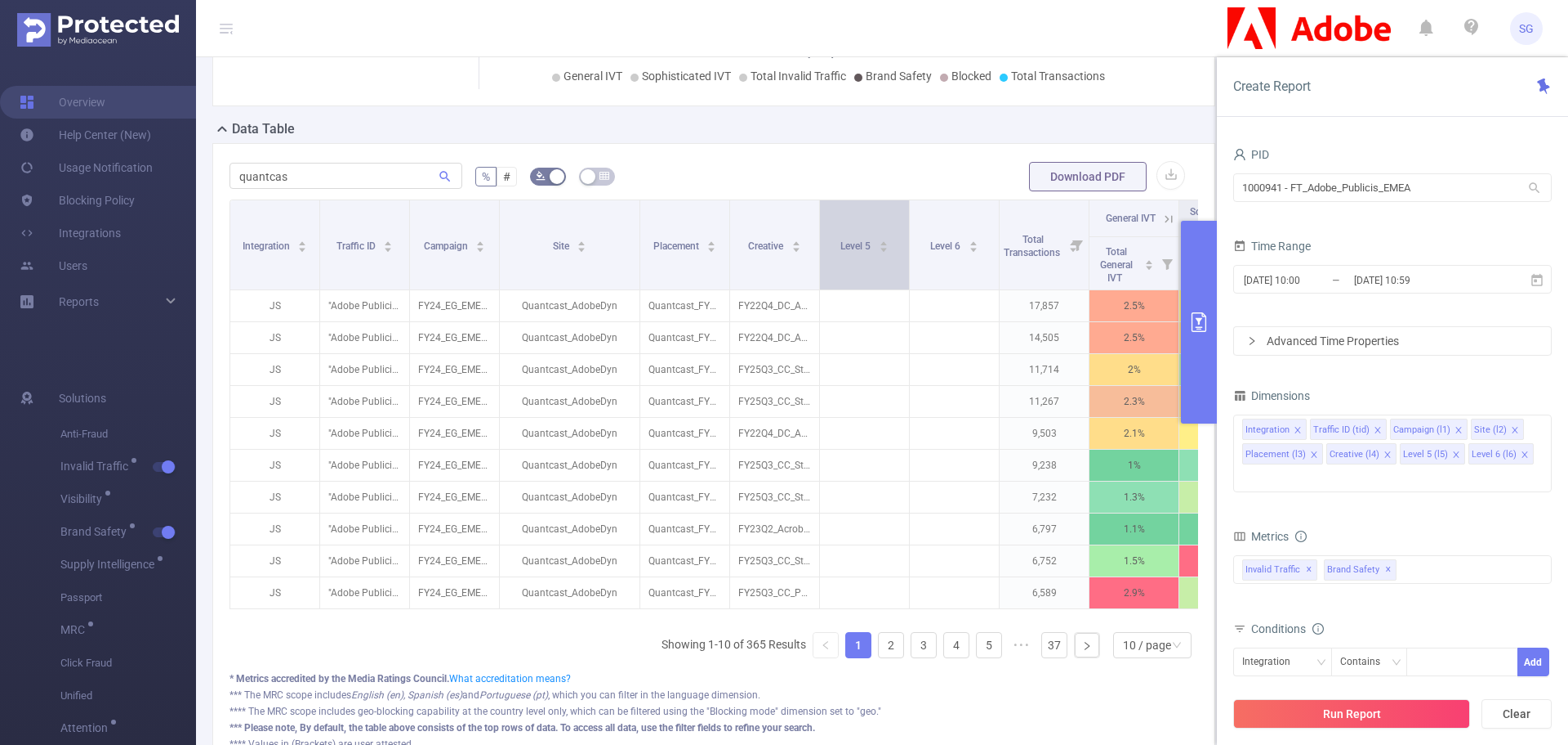
click at [840, 253] on div "Level 5" at bounding box center [863, 244] width 48 height 17
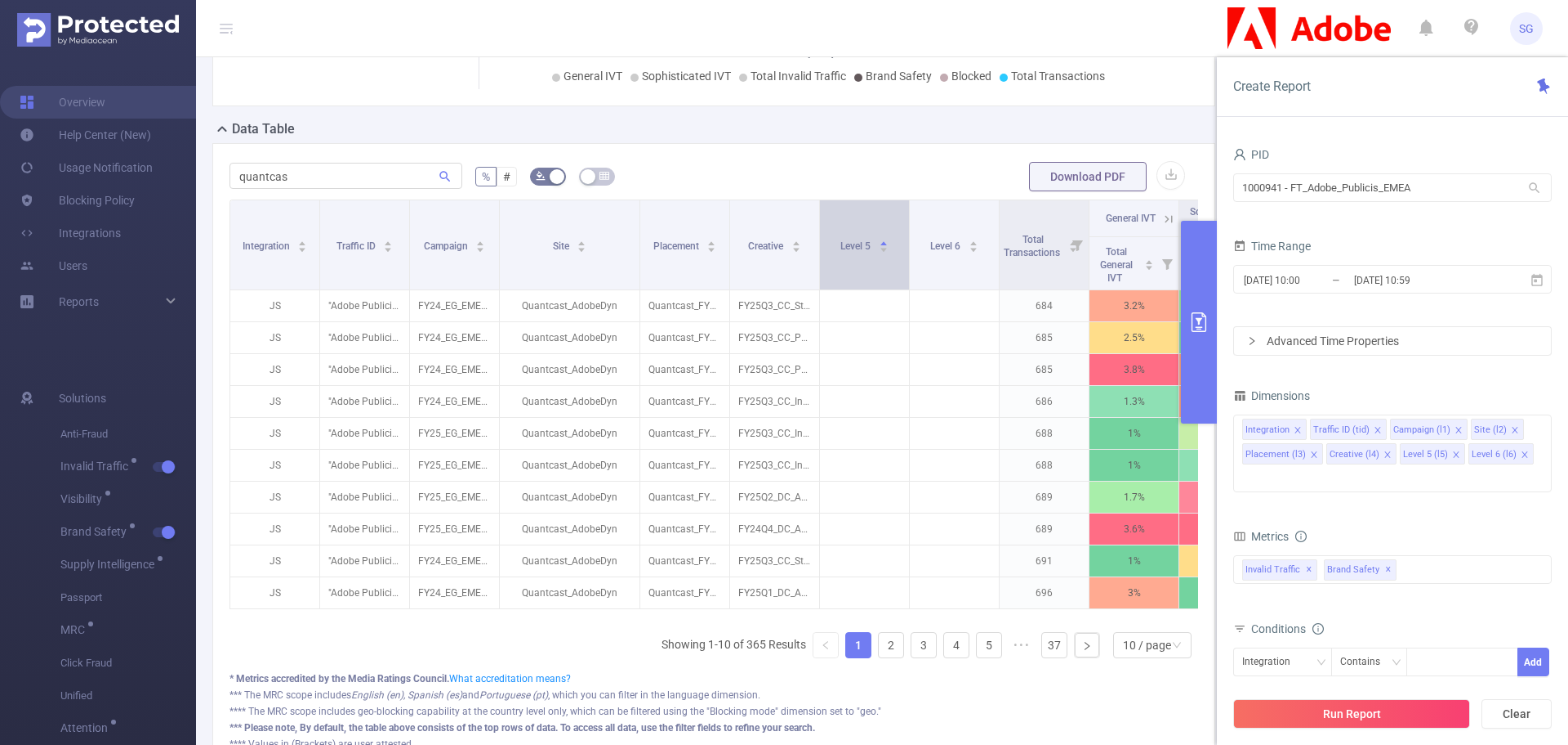
click at [847, 253] on div "Level 5" at bounding box center [863, 244] width 48 height 17
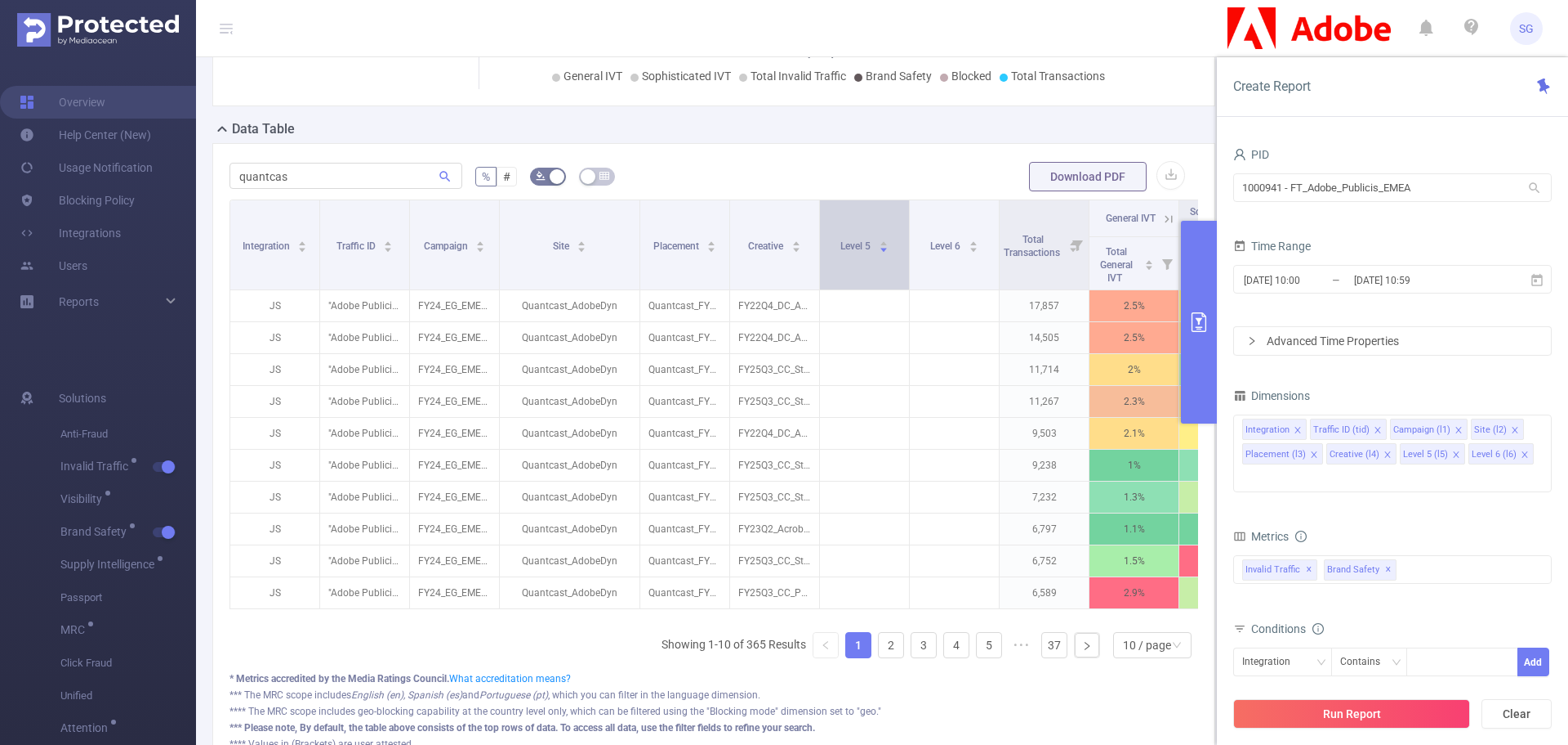
click at [847, 253] on div "Level 5" at bounding box center [863, 244] width 48 height 17
click at [1417, 555] on div "Invalid Traffic ✕ Brand Safety ✕" at bounding box center [1393, 569] width 319 height 28
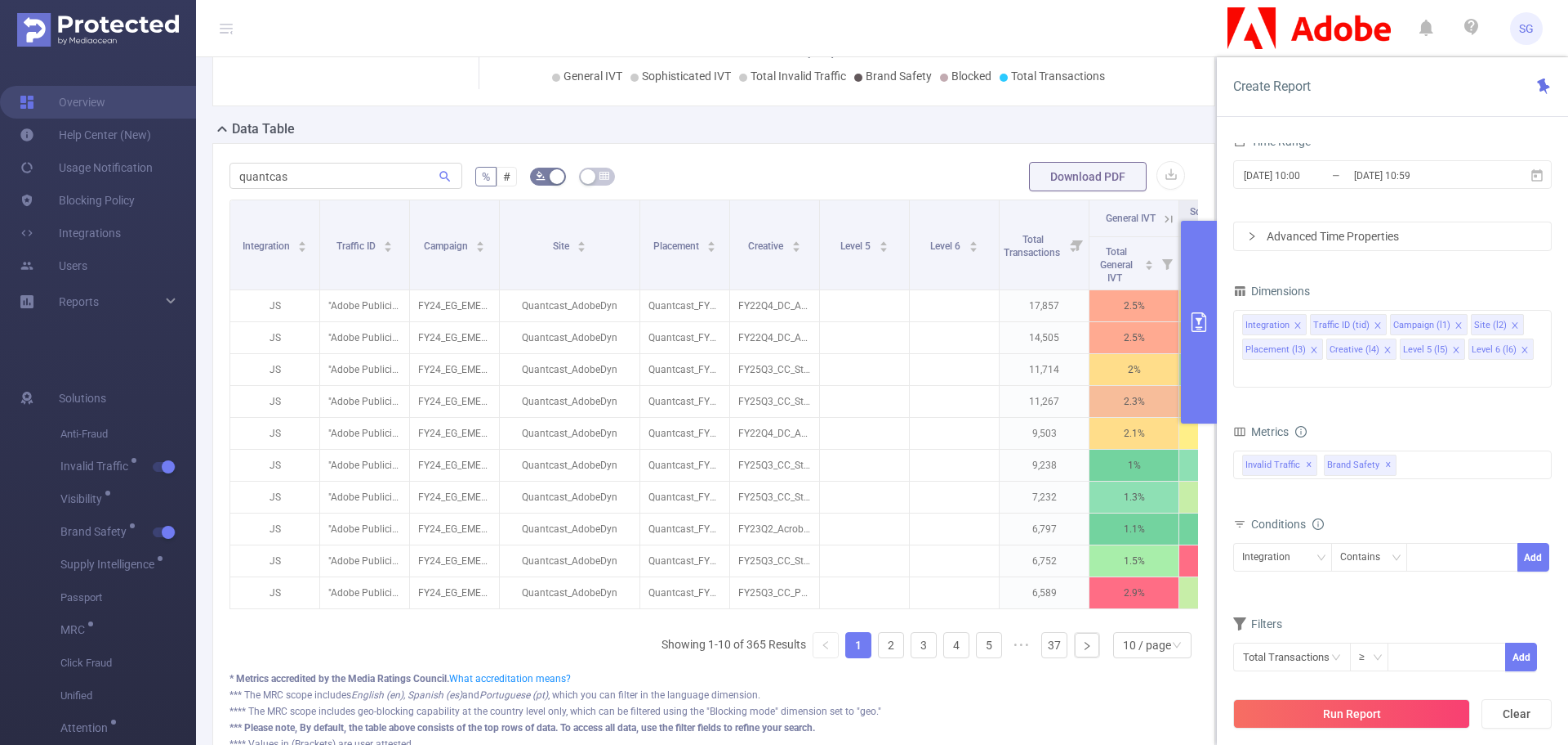
click at [1370, 579] on form "Dimensions Integration Traffic ID (tid) Campaign (l1) Site (l2) Placement (l3) …" at bounding box center [1393, 486] width 319 height 412
click at [1521, 350] on icon "icon: close" at bounding box center [1524, 349] width 6 height 6
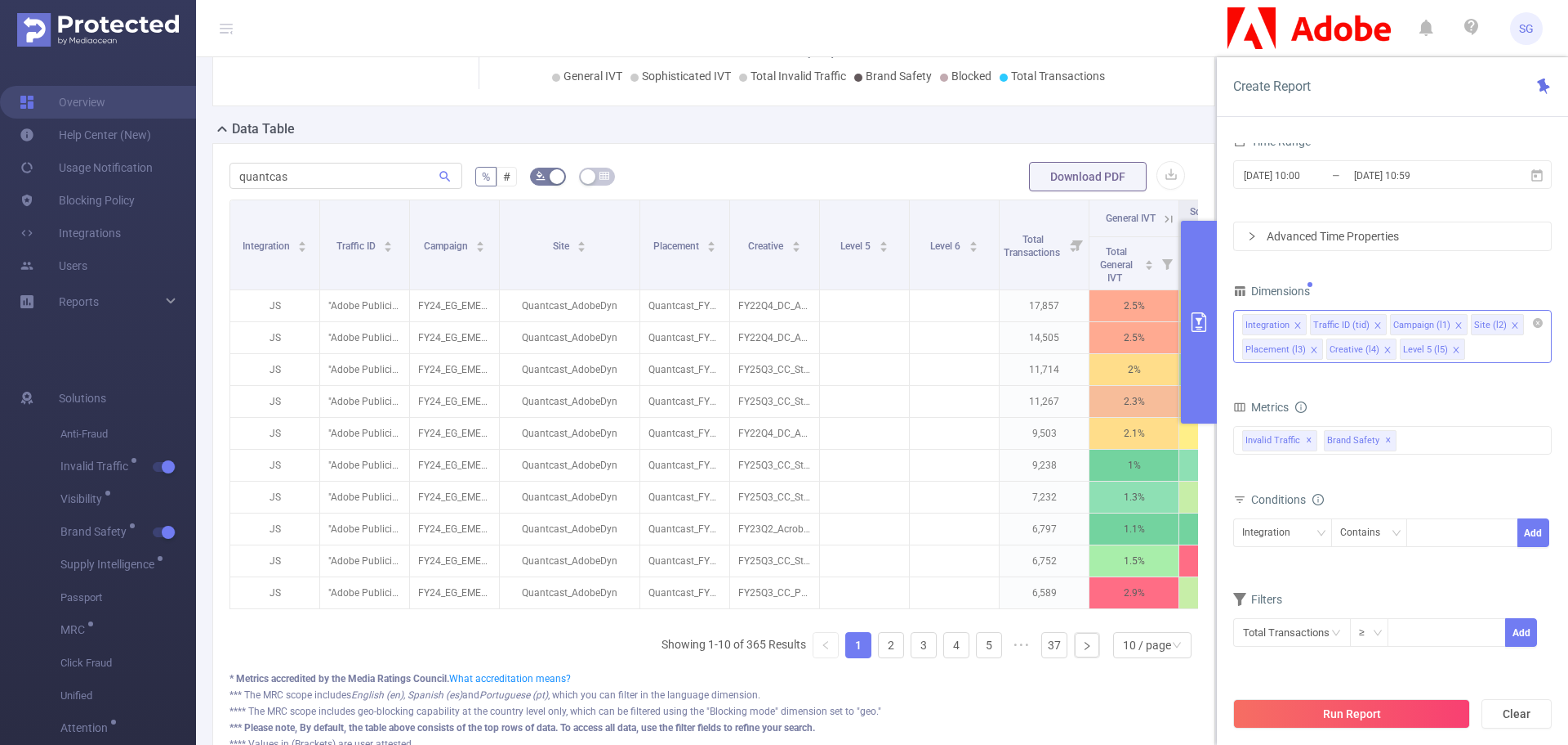
click at [1452, 351] on icon "icon: close" at bounding box center [1456, 350] width 8 height 8
click at [1384, 347] on icon "icon: close" at bounding box center [1388, 350] width 8 height 8
click at [1316, 350] on icon "icon: close" at bounding box center [1314, 350] width 8 height 8
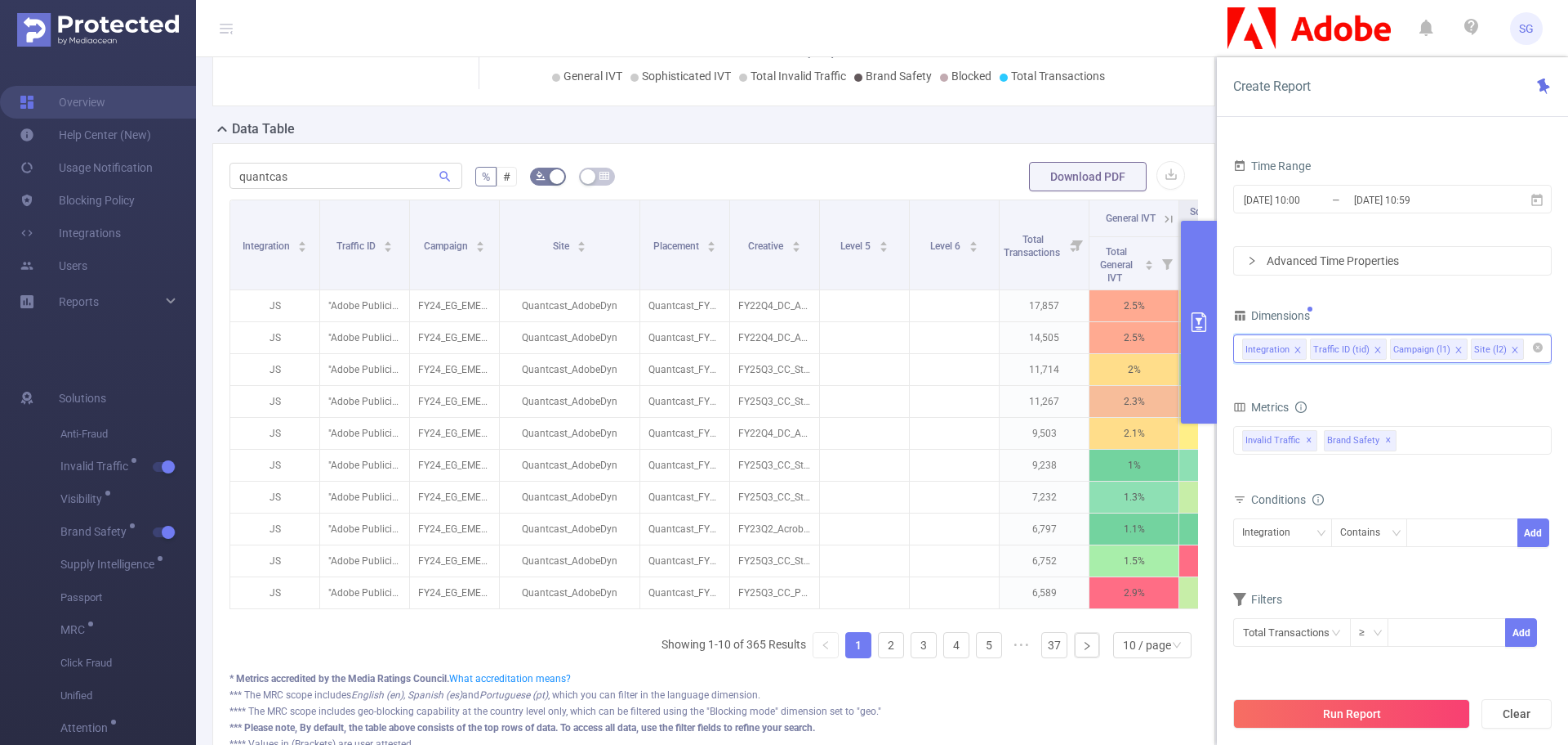
click at [1527, 348] on input at bounding box center [1531, 349] width 8 height 21
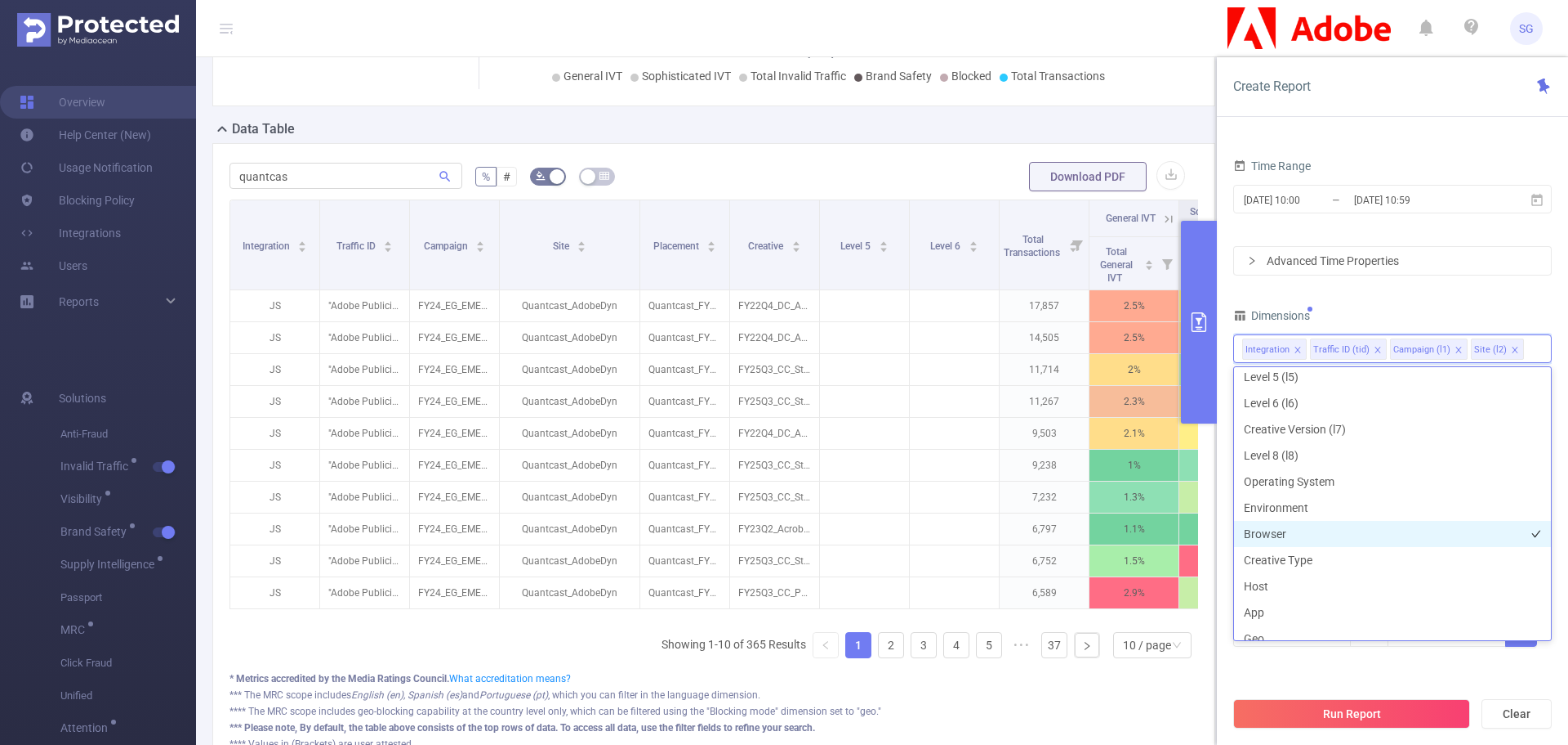
scroll to position [245, 0]
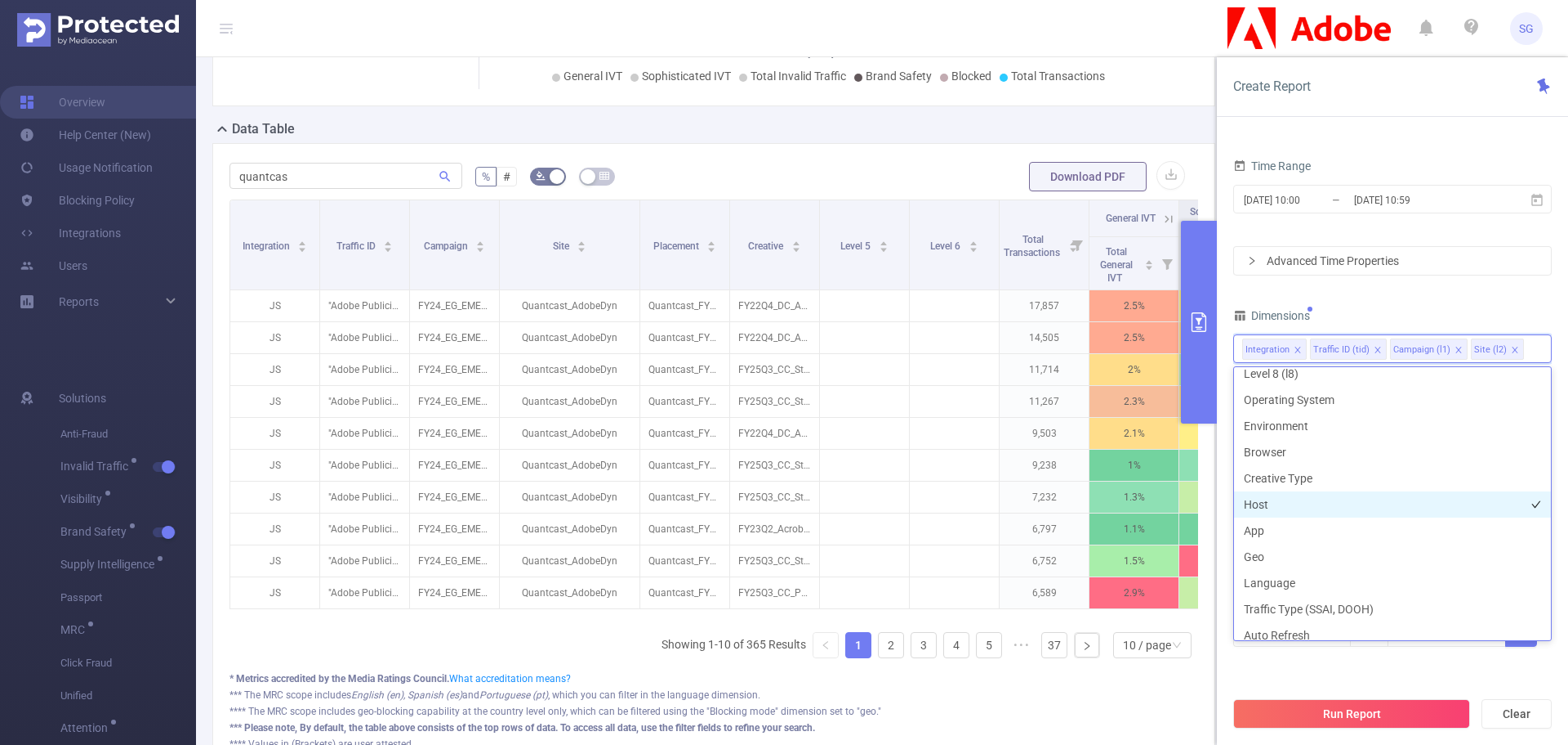
click at [1309, 507] on li "Host" at bounding box center [1392, 504] width 317 height 26
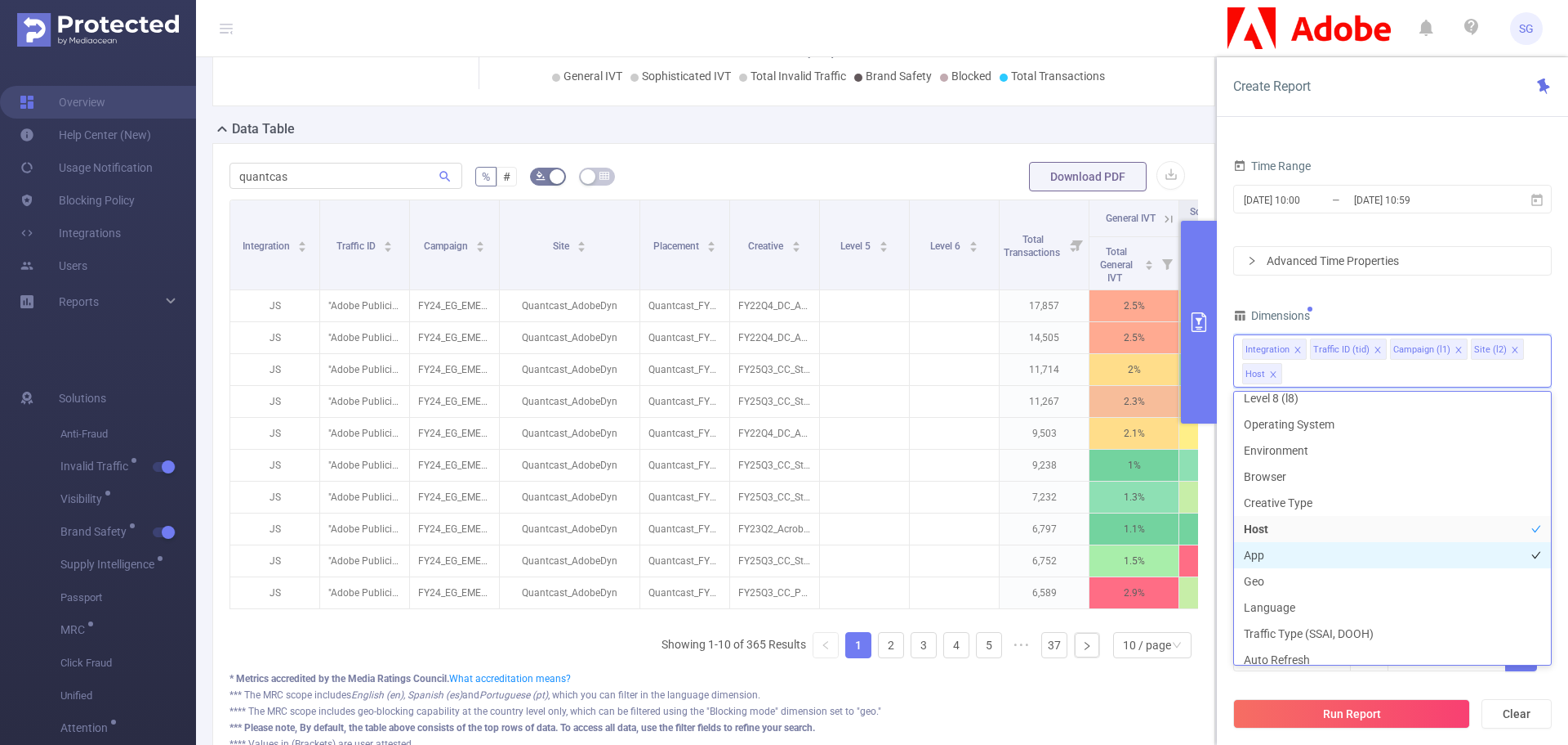
click at [1295, 552] on li "App" at bounding box center [1392, 555] width 317 height 26
click at [1345, 714] on button "Run Report" at bounding box center [1352, 714] width 237 height 29
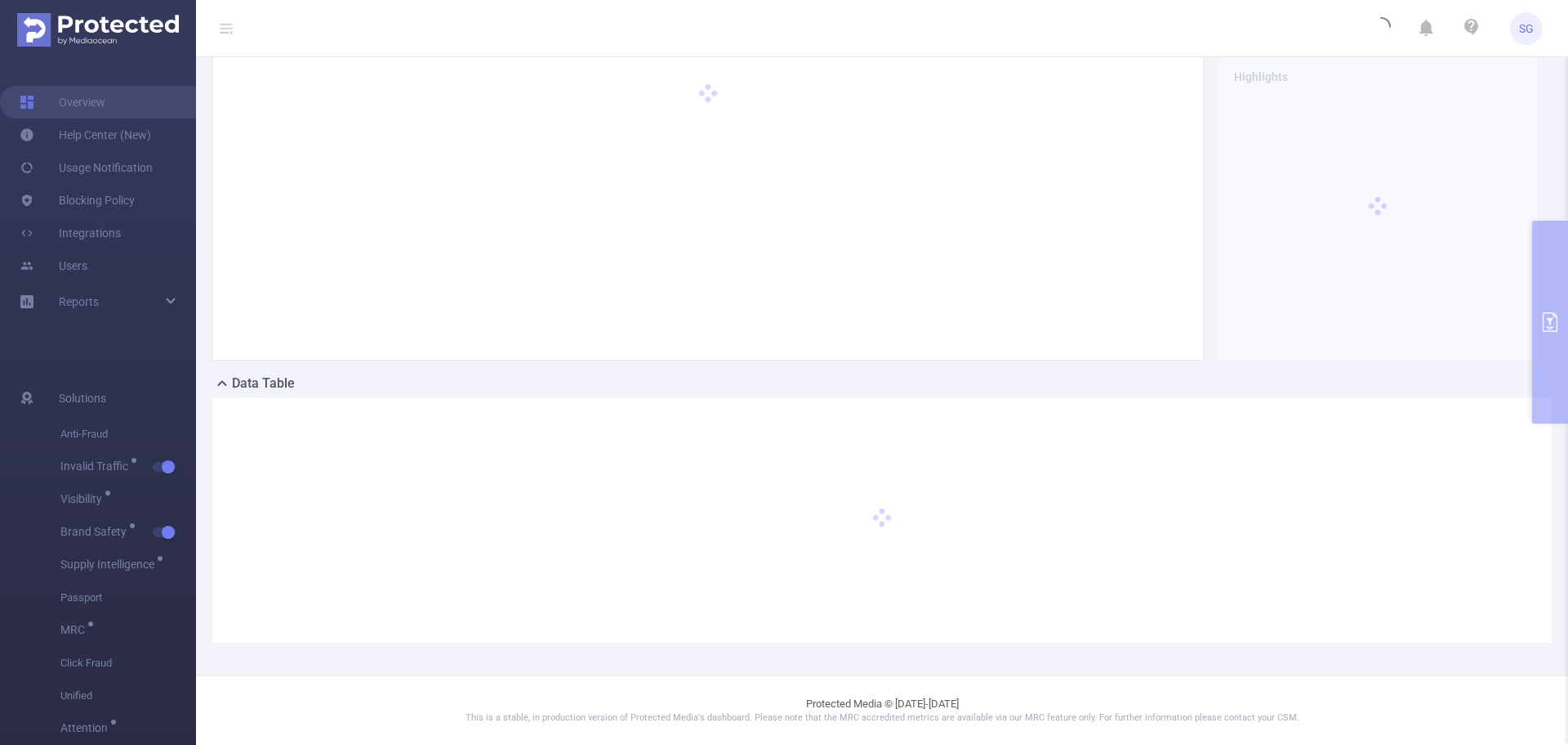
scroll to position [138, 0]
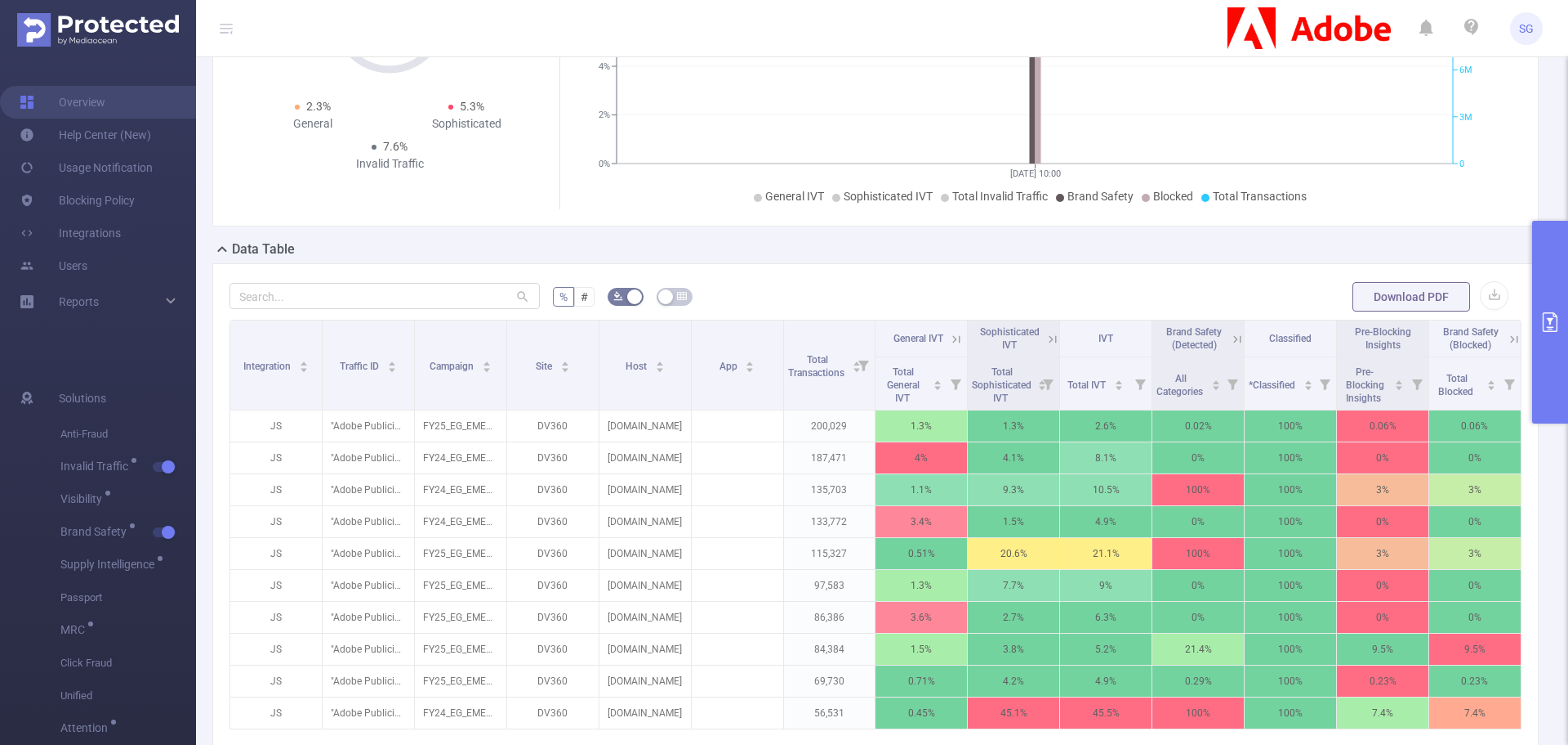
scroll to position [302, 0]
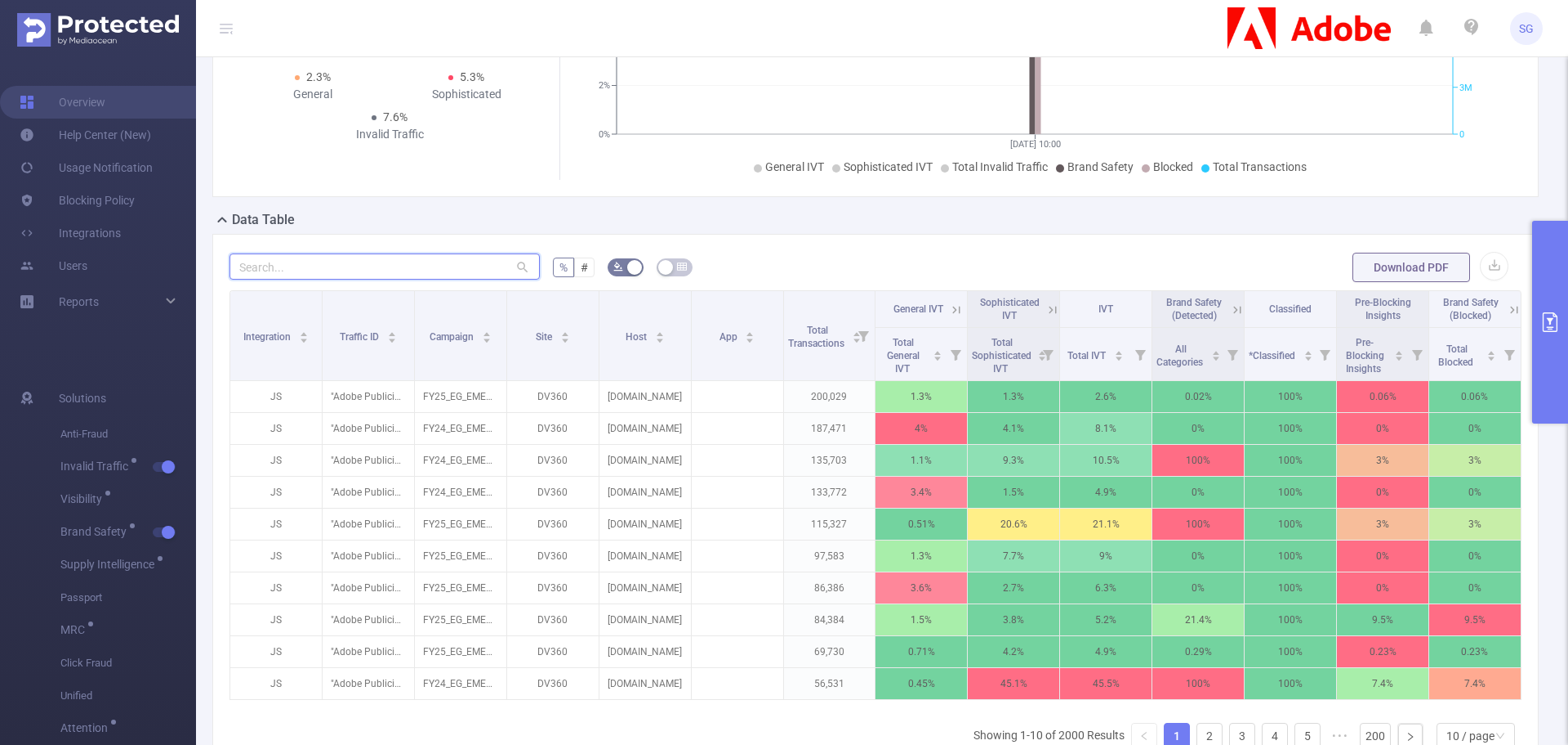
click at [354, 261] on input "text" at bounding box center [385, 266] width 310 height 26
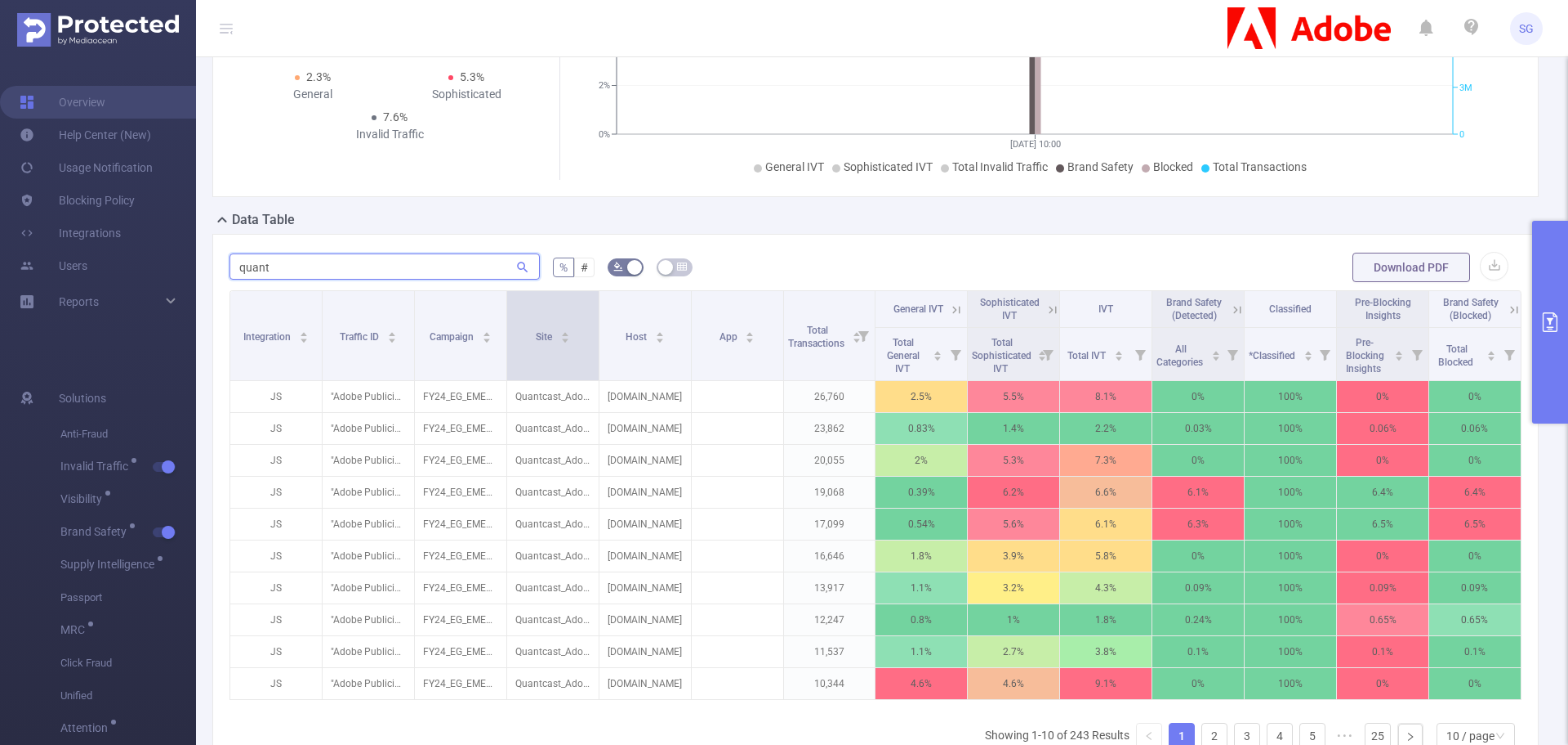
type input "quant"
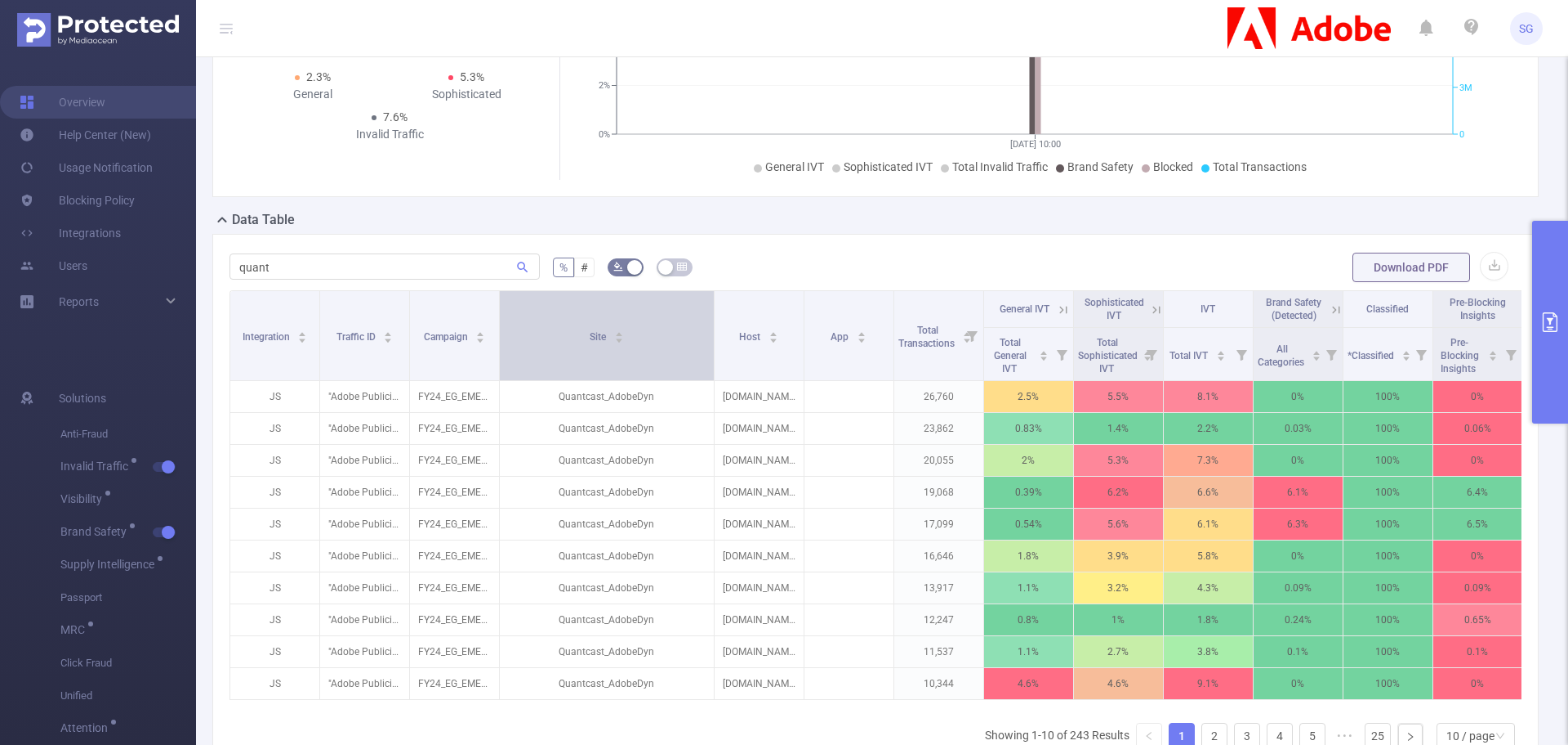
drag, startPoint x: 591, startPoint y: 339, endPoint x: 710, endPoint y: 317, distance: 121.0
click at [710, 317] on span at bounding box center [713, 334] width 8 height 89
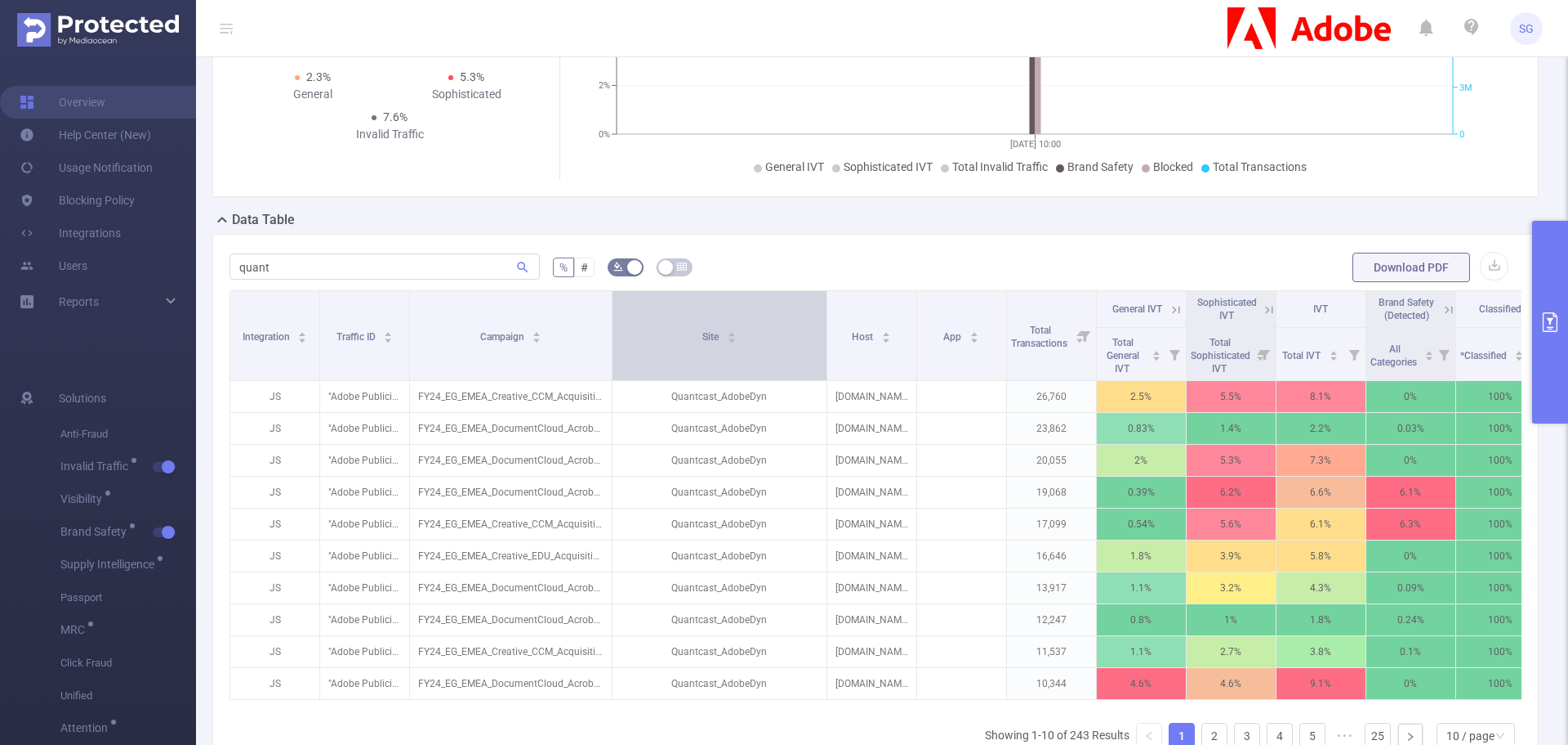
drag, startPoint x: 499, startPoint y: 329, endPoint x: 612, endPoint y: 323, distance: 113.2
click at [612, 323] on span at bounding box center [612, 334] width 8 height 89
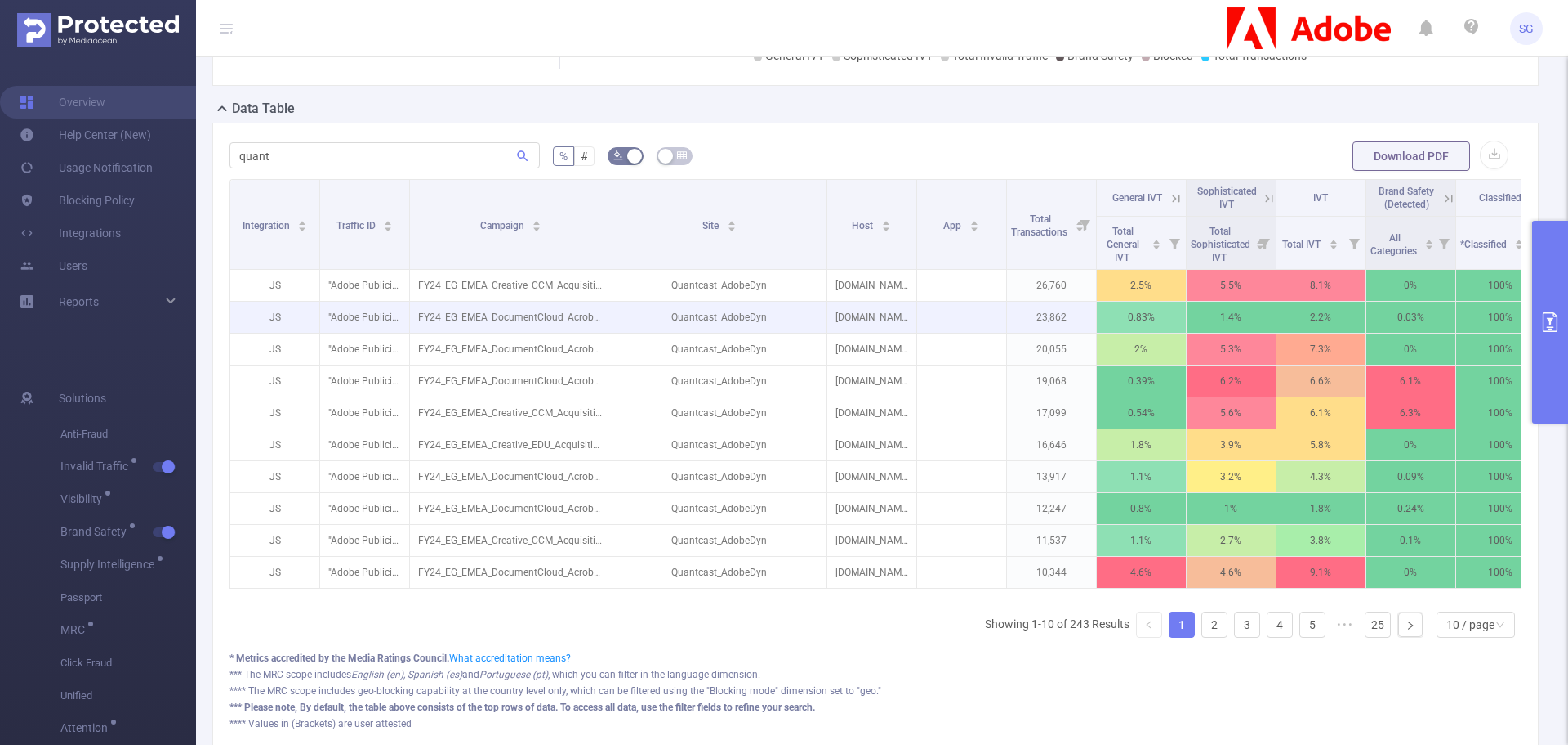
scroll to position [384, 0]
